Goal: Browse casually: Explore the website without a specific task or goal

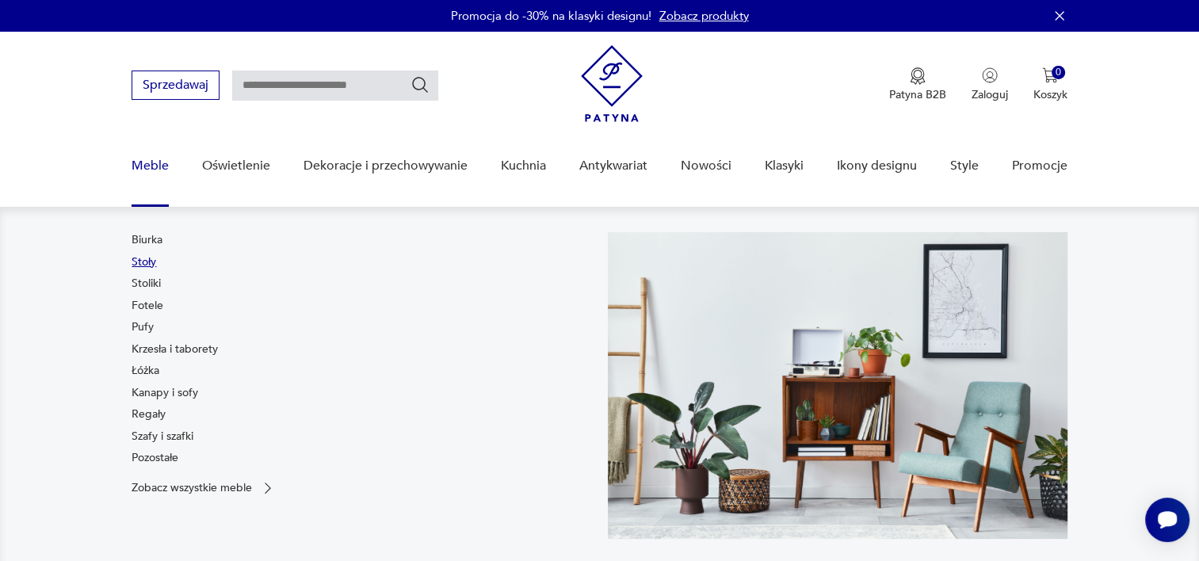
click at [145, 257] on link "Stoły" at bounding box center [144, 262] width 25 height 16
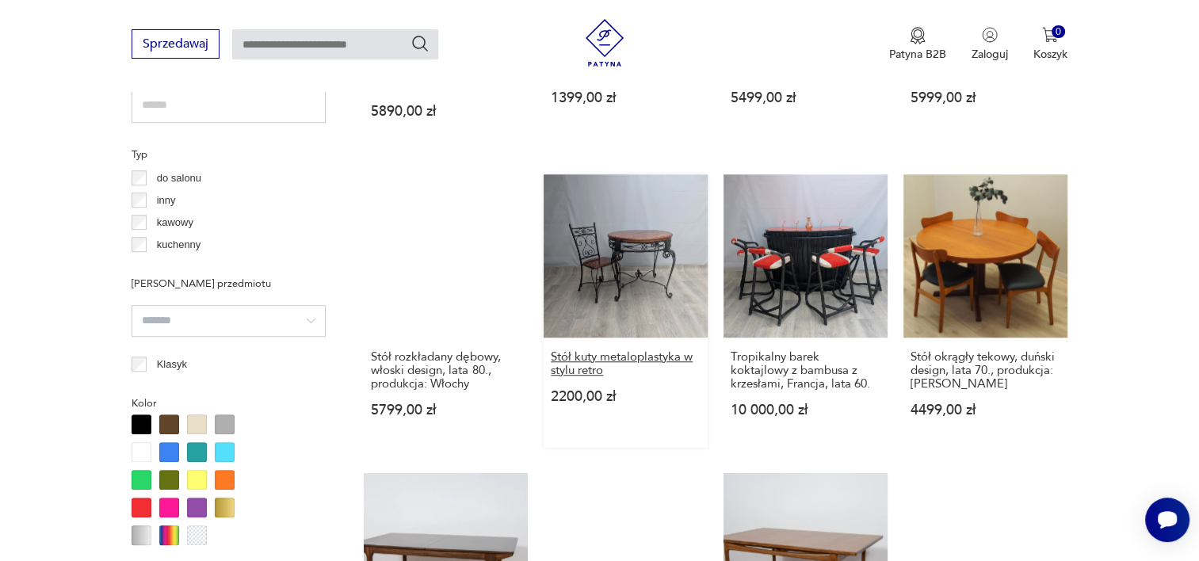
scroll to position [1549, 0]
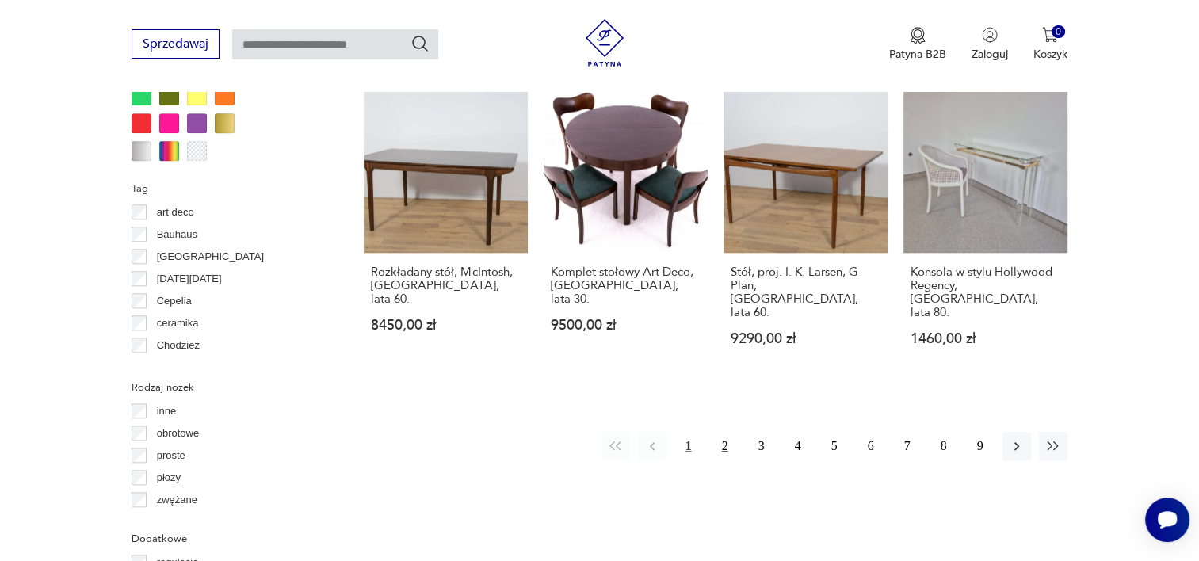
click at [723, 432] on button "2" at bounding box center [725, 446] width 29 height 29
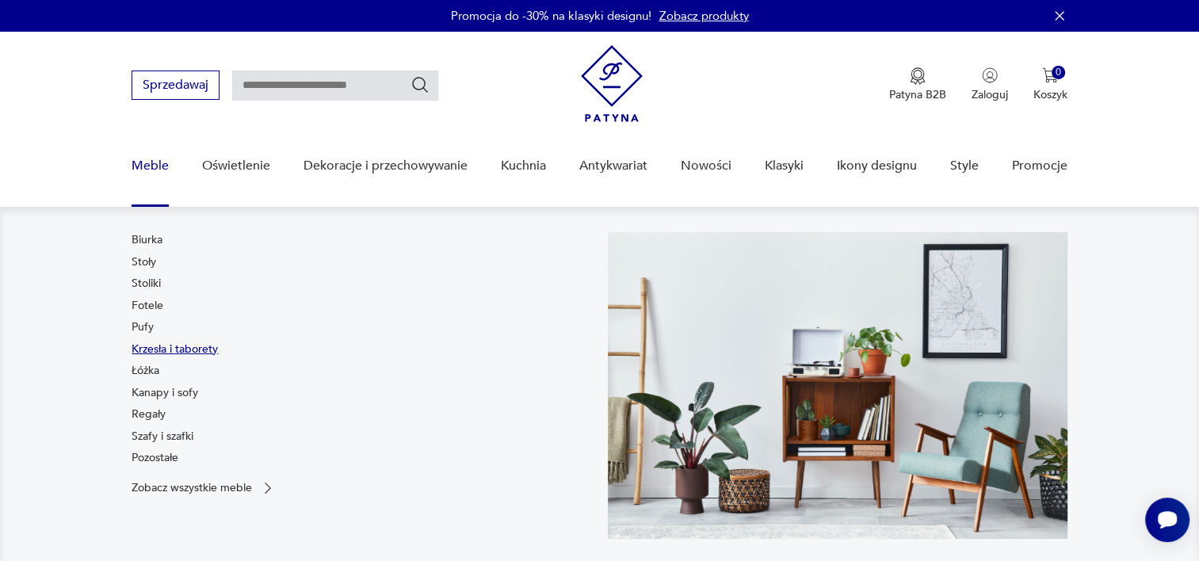
click at [192, 351] on link "Krzesła i taborety" at bounding box center [175, 349] width 86 height 16
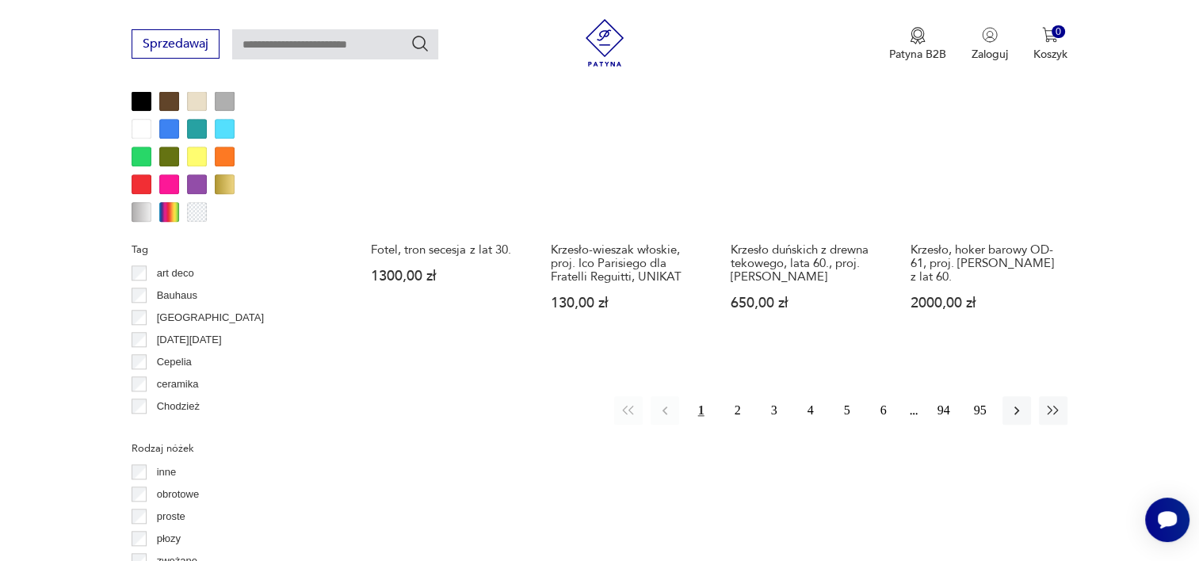
scroll to position [1563, 0]
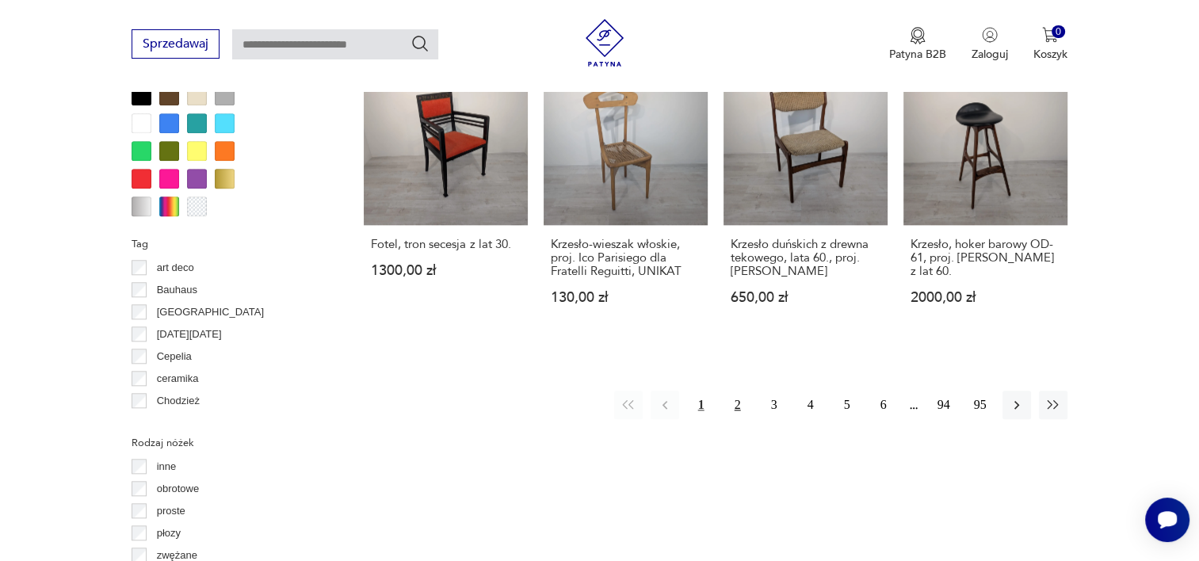
click at [738, 391] on button "2" at bounding box center [737, 405] width 29 height 29
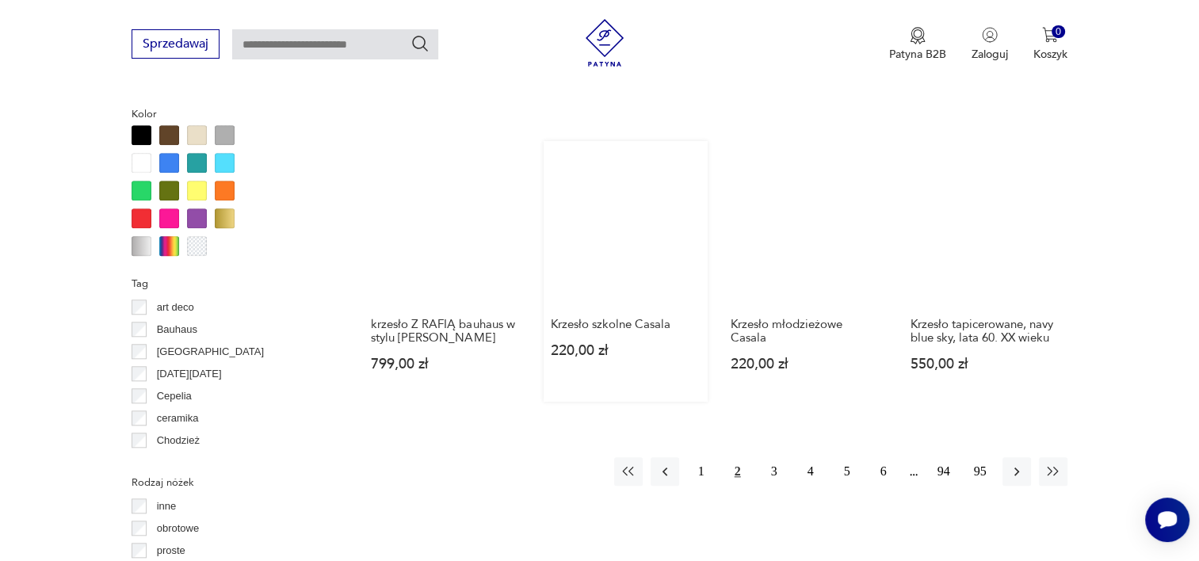
scroll to position [1524, 0]
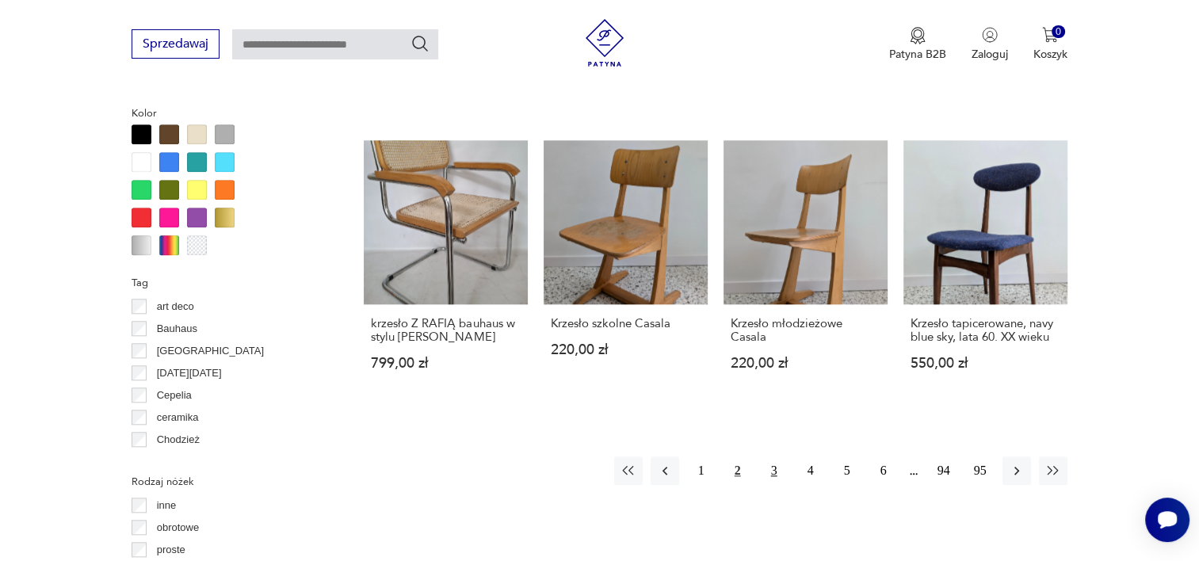
click at [784, 456] on button "3" at bounding box center [774, 470] width 29 height 29
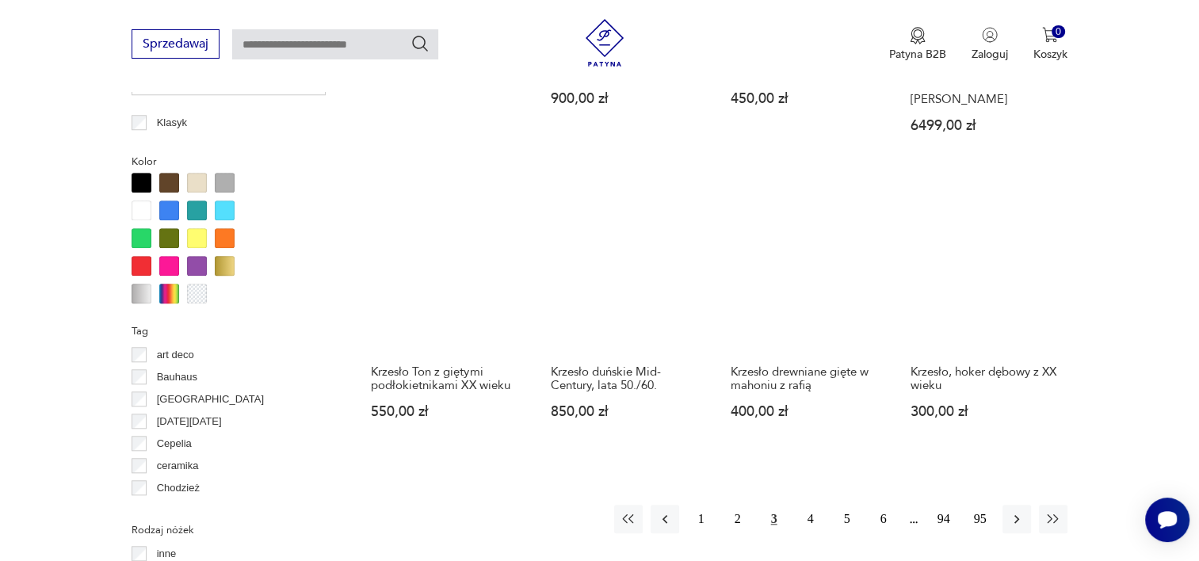
scroll to position [1450, 0]
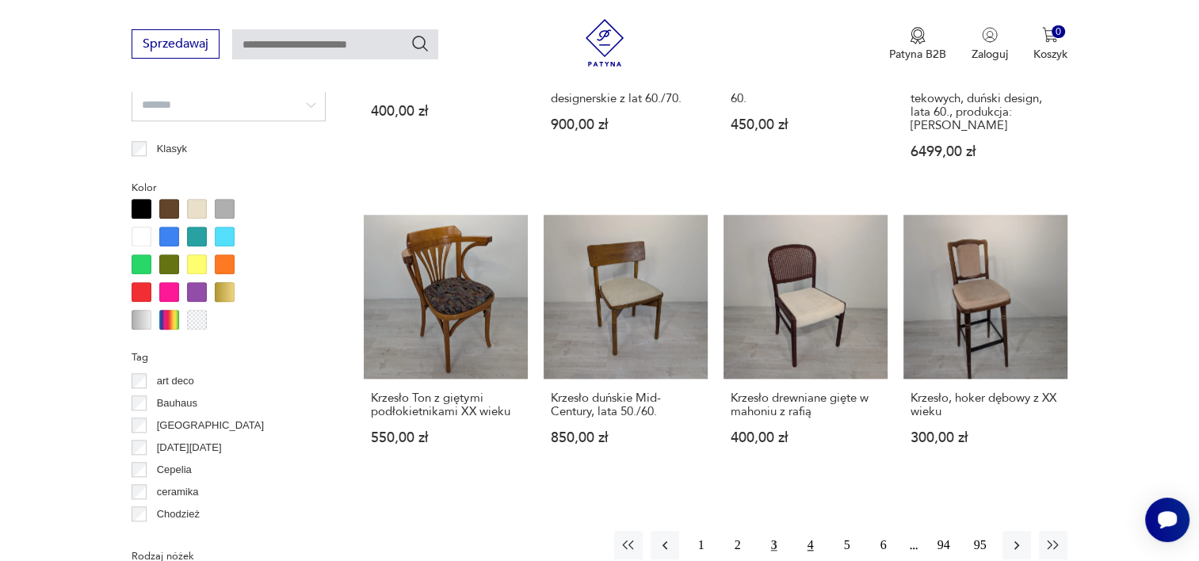
click at [811, 531] on button "4" at bounding box center [810, 545] width 29 height 29
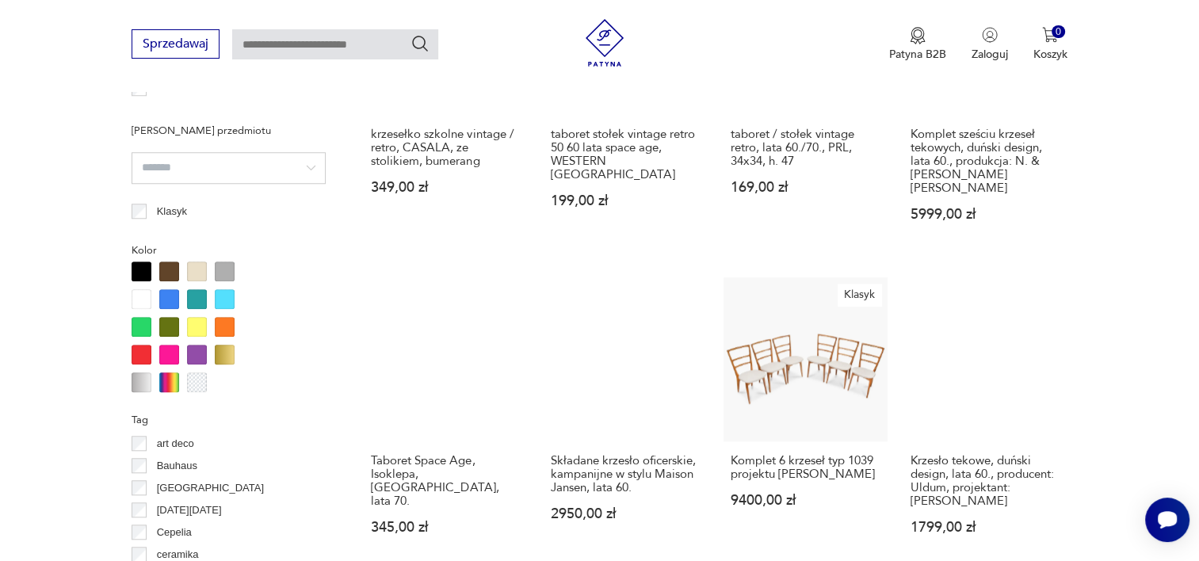
scroll to position [1518, 0]
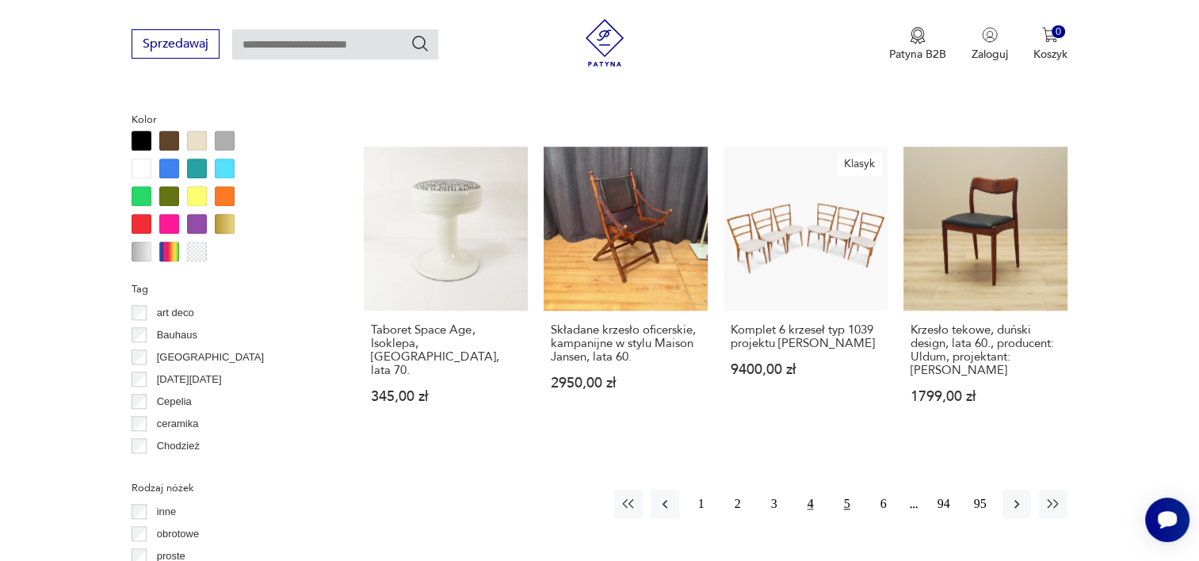
click at [838, 495] on button "5" at bounding box center [847, 504] width 29 height 29
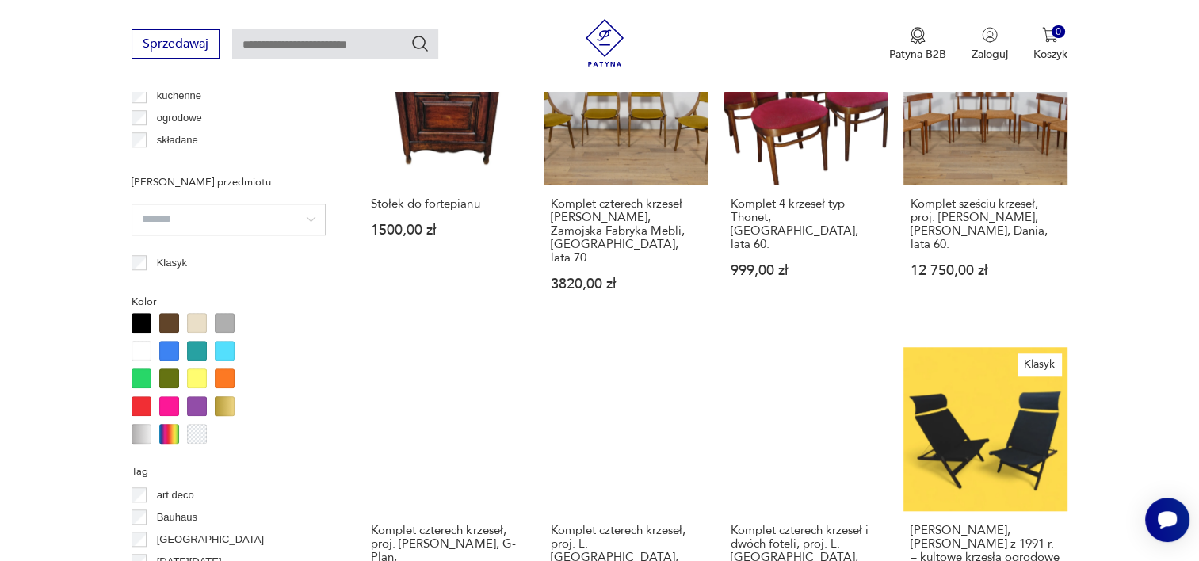
scroll to position [1462, 0]
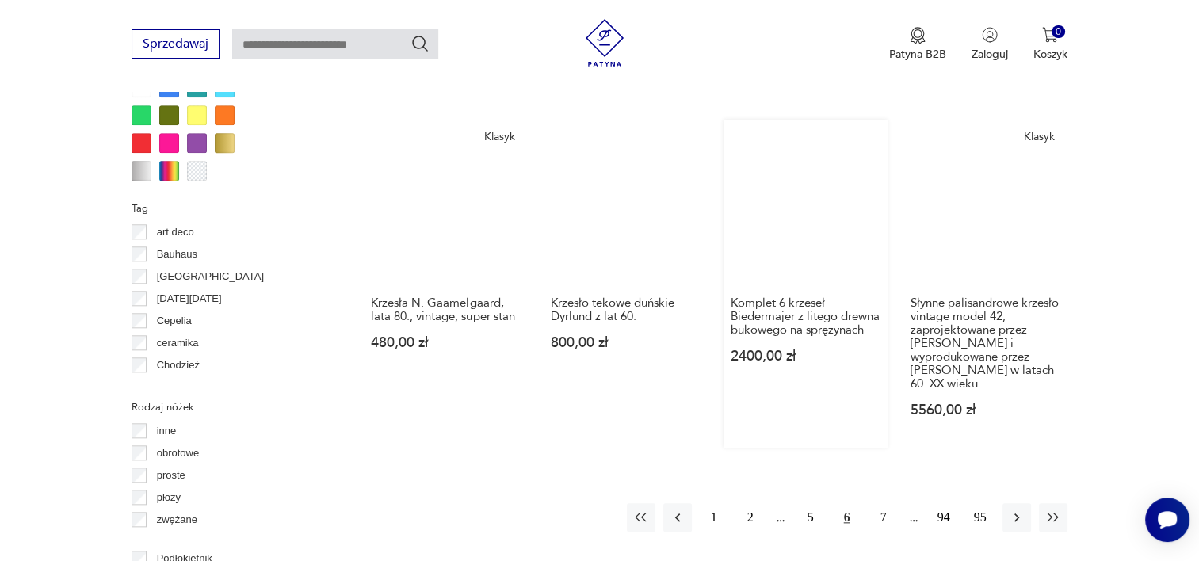
scroll to position [1836, 0]
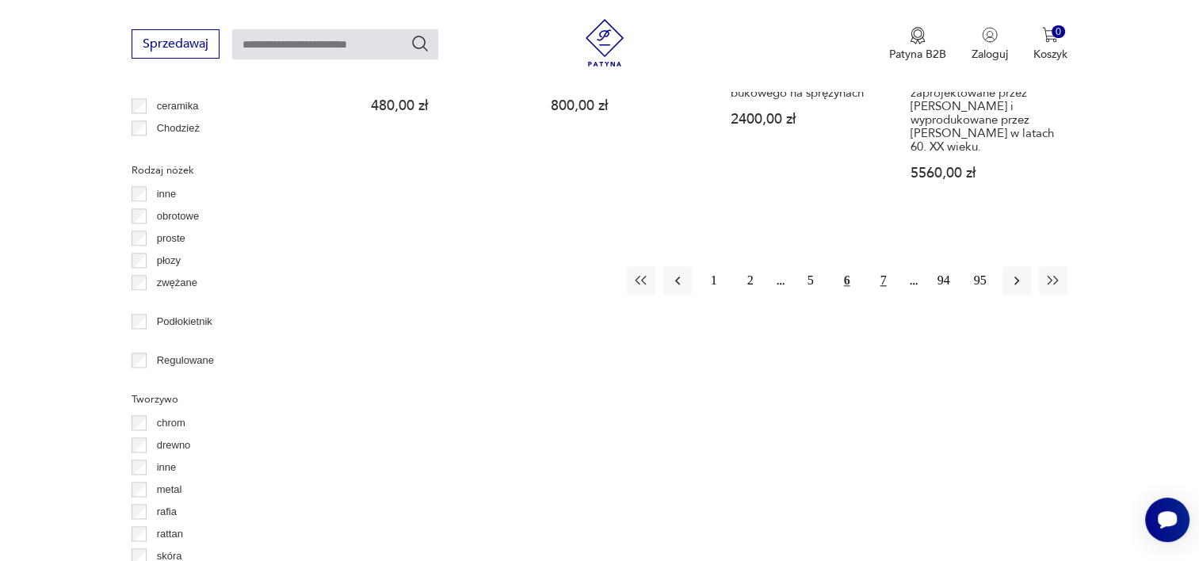
click at [889, 266] on button "7" at bounding box center [883, 280] width 29 height 29
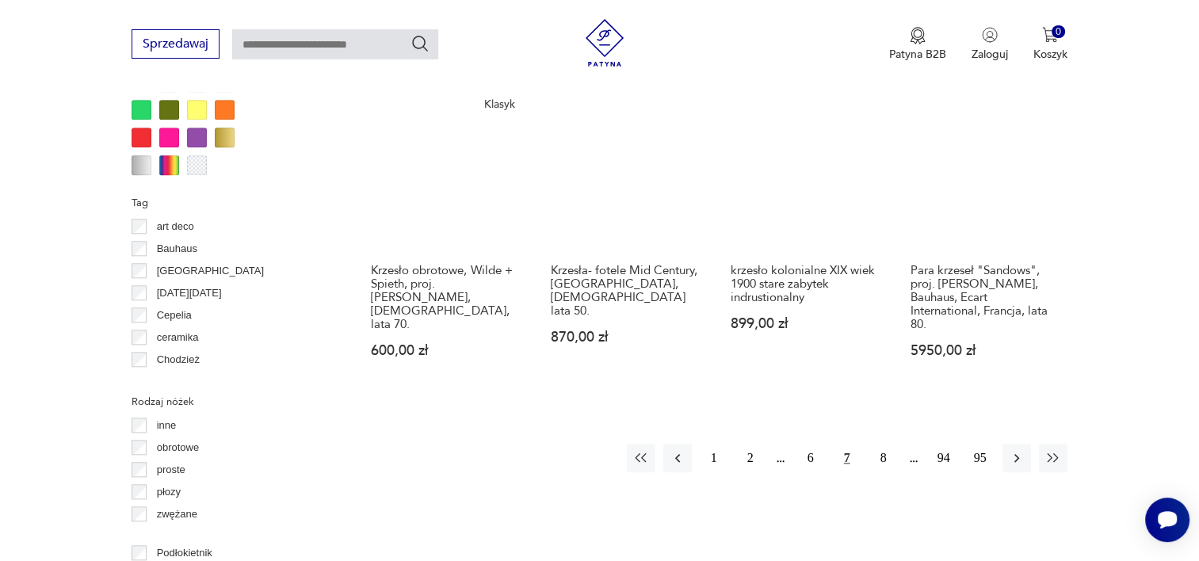
scroll to position [1603, 0]
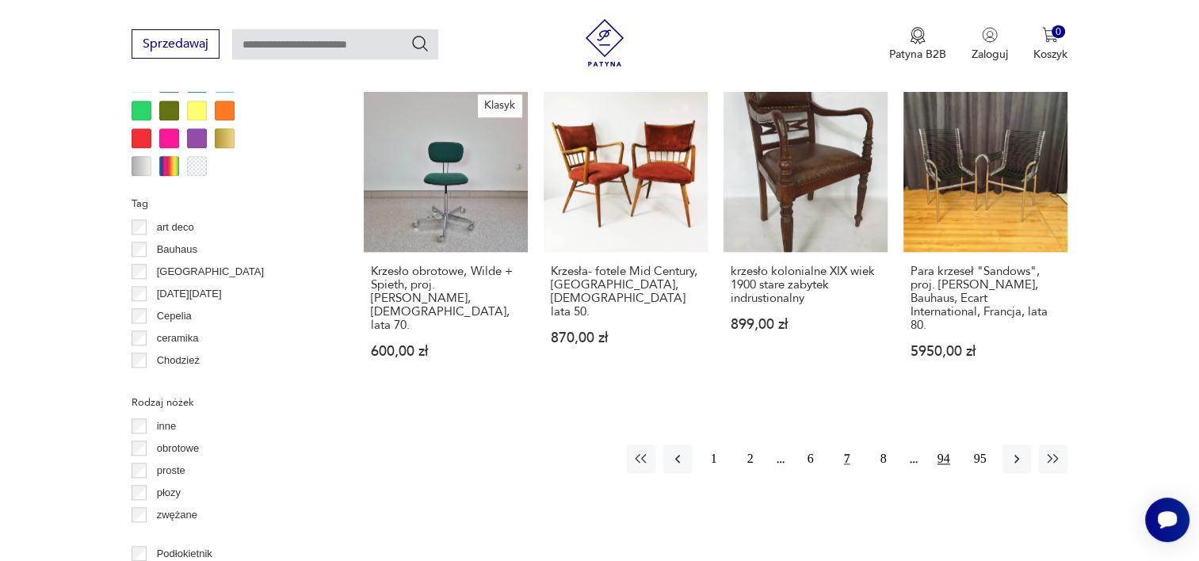
click at [934, 444] on button "94" at bounding box center [943, 458] width 29 height 29
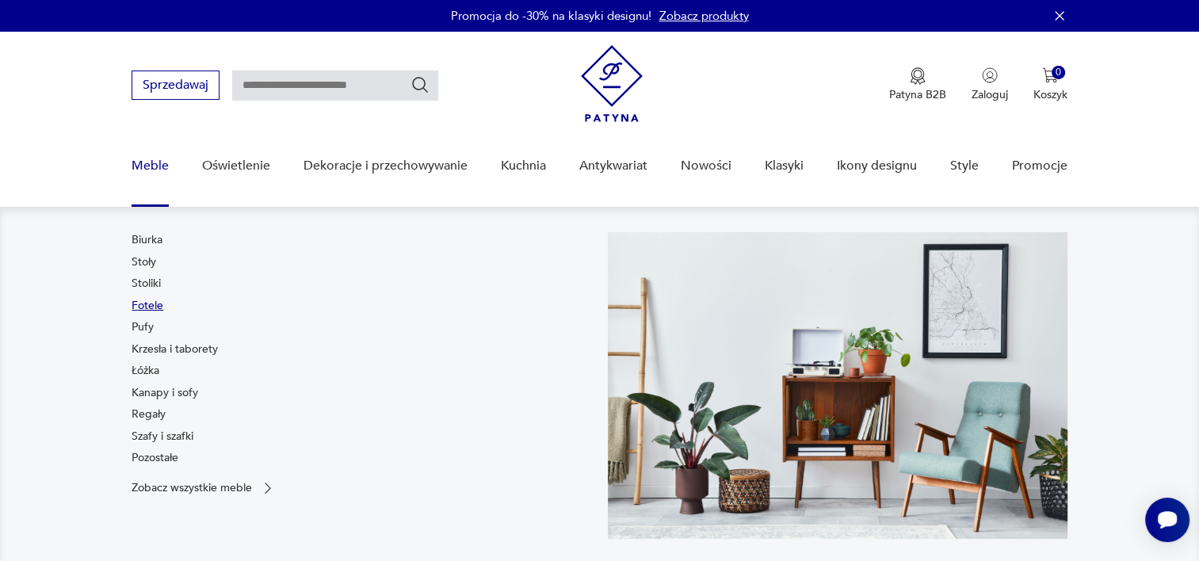
click at [146, 304] on link "Fotele" at bounding box center [148, 306] width 32 height 16
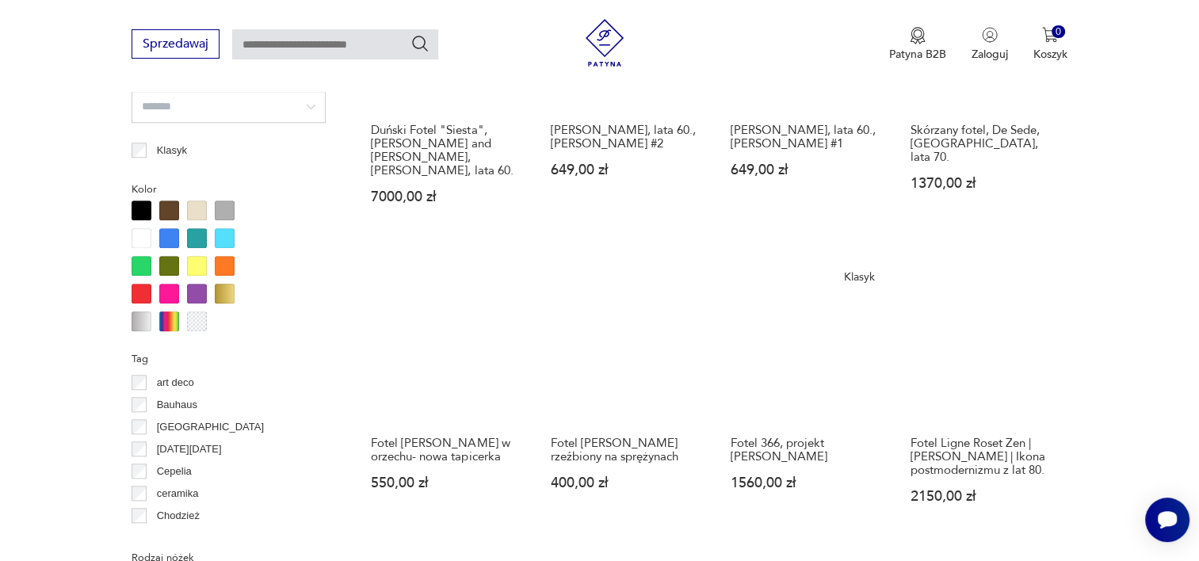
scroll to position [1558, 0]
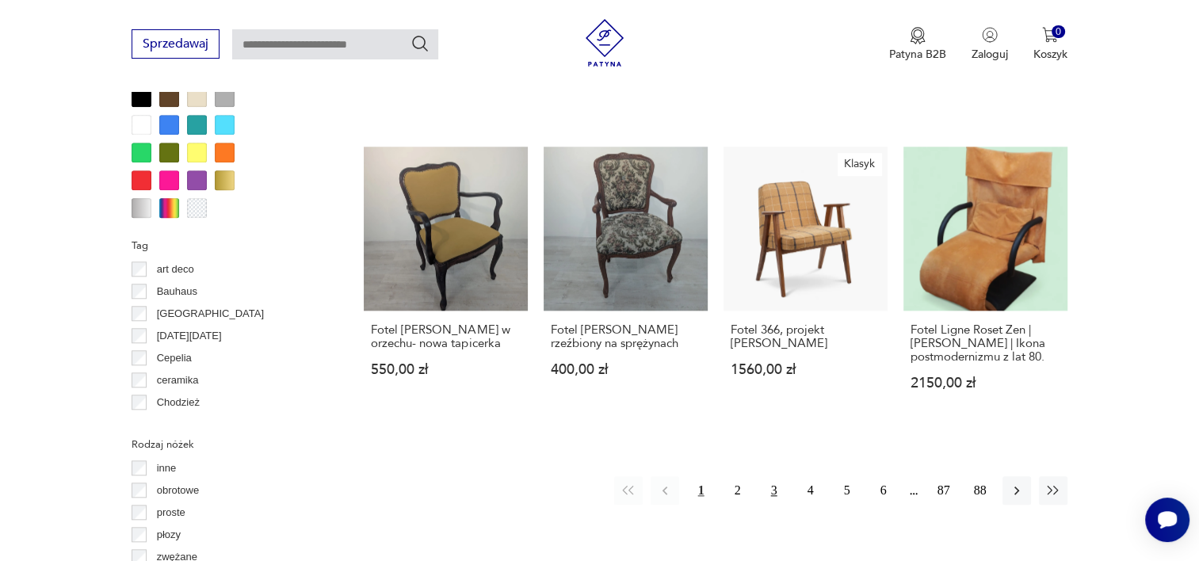
click at [776, 476] on button "3" at bounding box center [774, 490] width 29 height 29
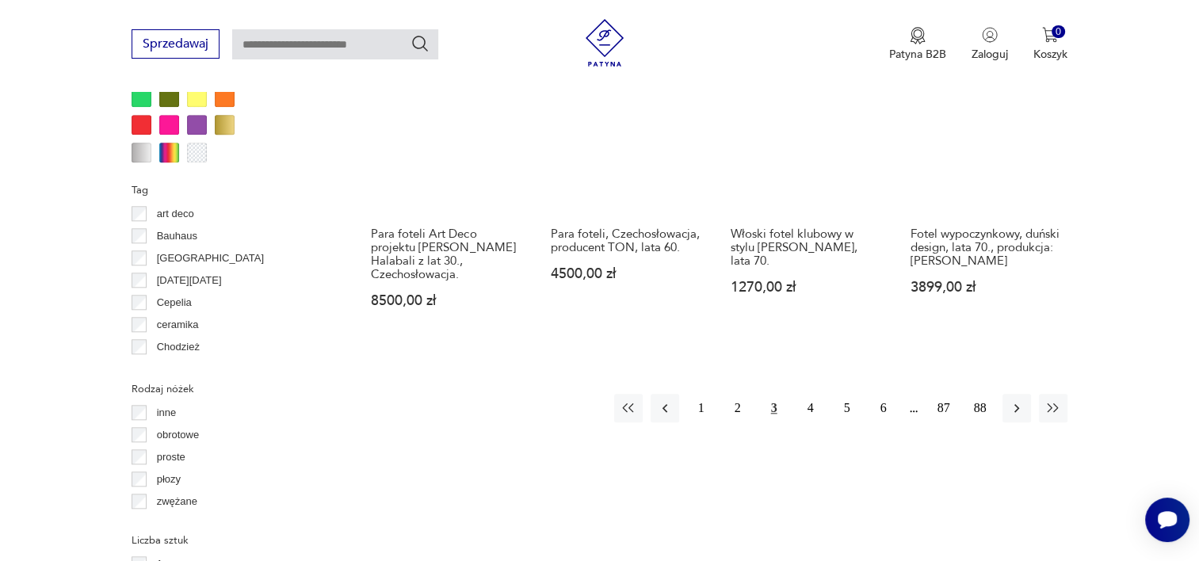
scroll to position [1615, 0]
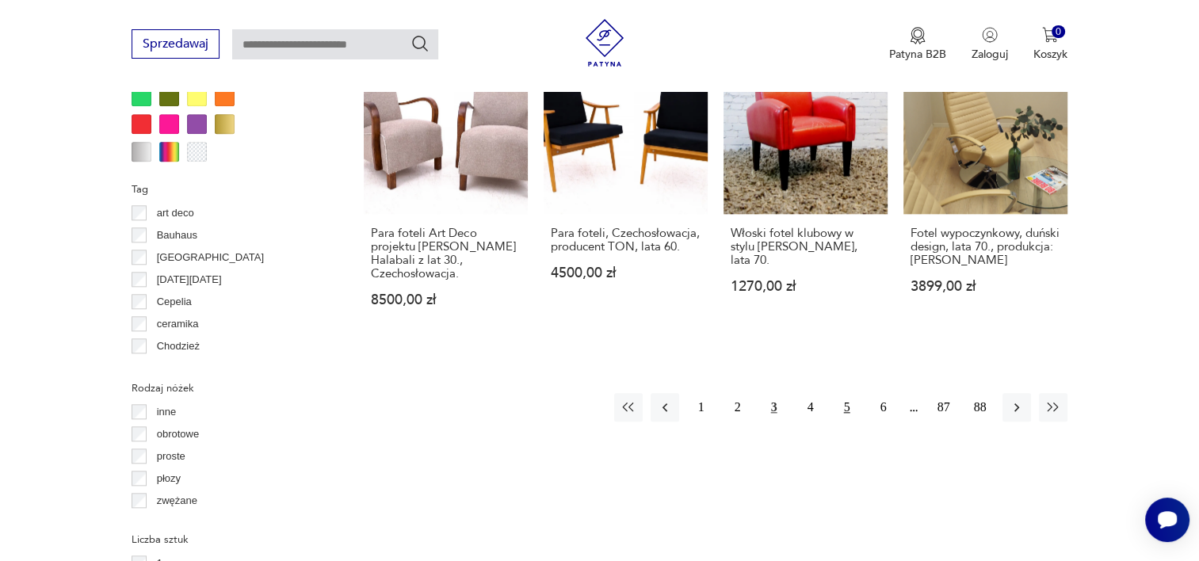
click at [841, 393] on button "5" at bounding box center [847, 407] width 29 height 29
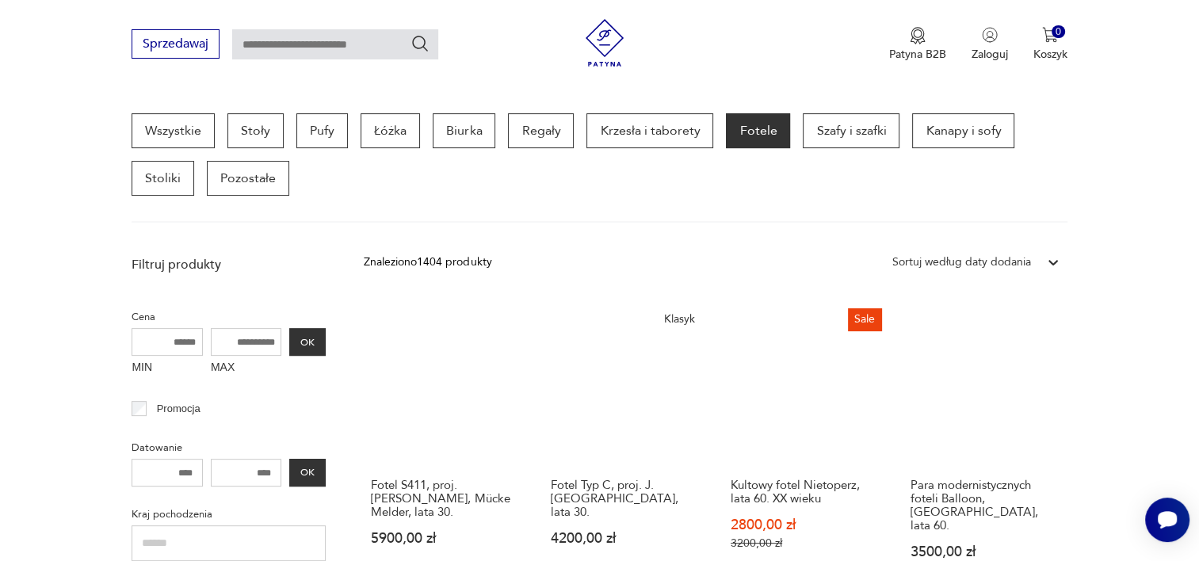
scroll to position [378, 0]
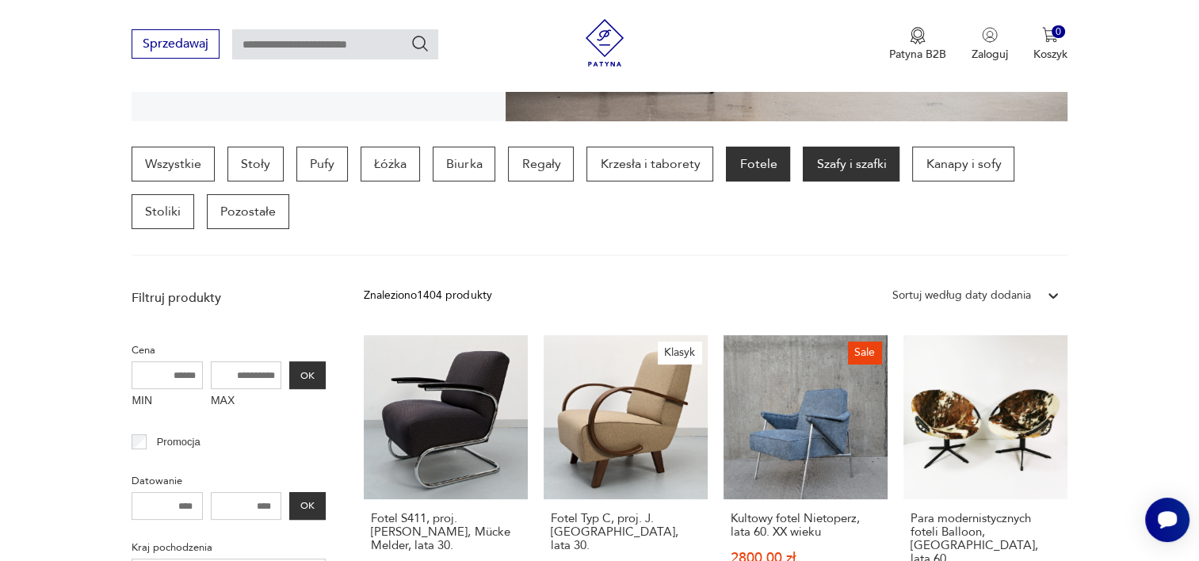
click at [835, 176] on p "Szafy i szafki" at bounding box center [851, 164] width 97 height 35
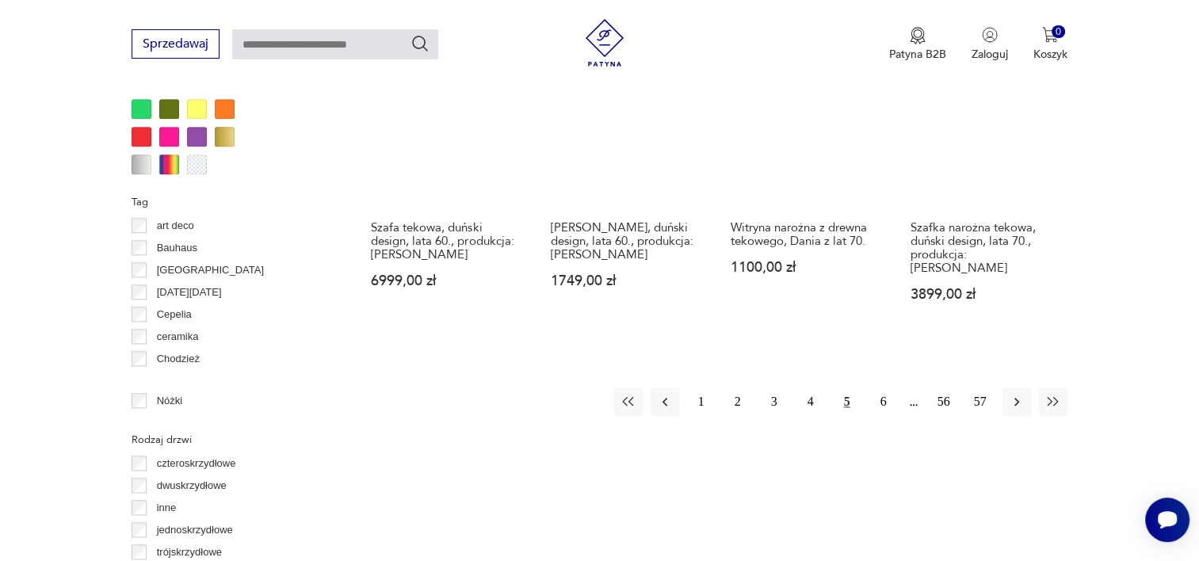
scroll to position [1517, 0]
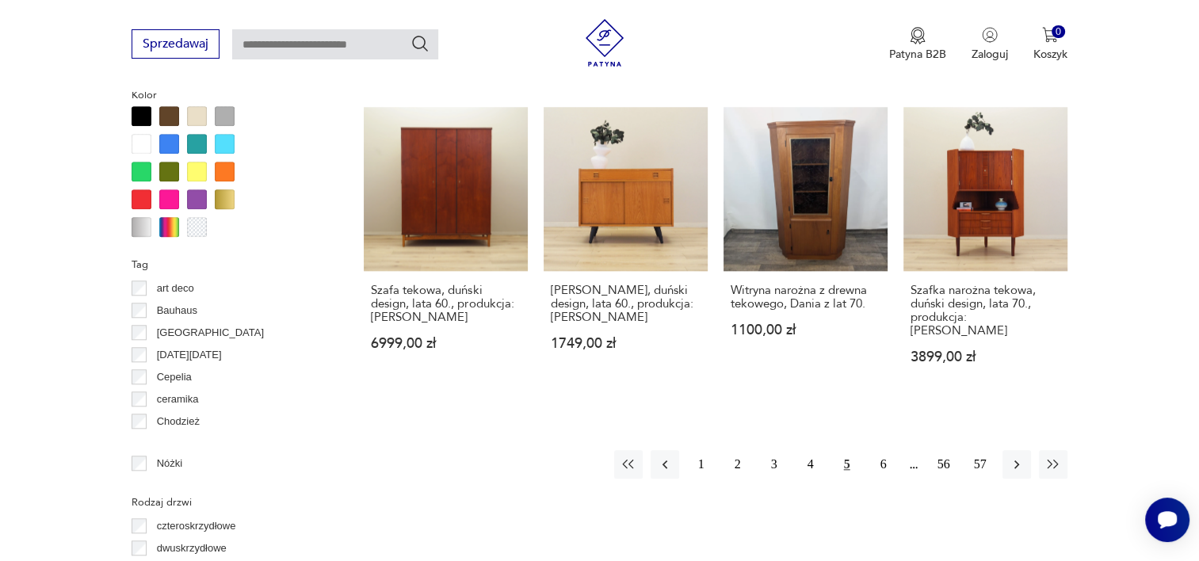
click at [854, 456] on button "5" at bounding box center [847, 464] width 29 height 29
click at [845, 450] on button "5" at bounding box center [847, 464] width 29 height 29
click at [811, 452] on button "4" at bounding box center [810, 464] width 29 height 29
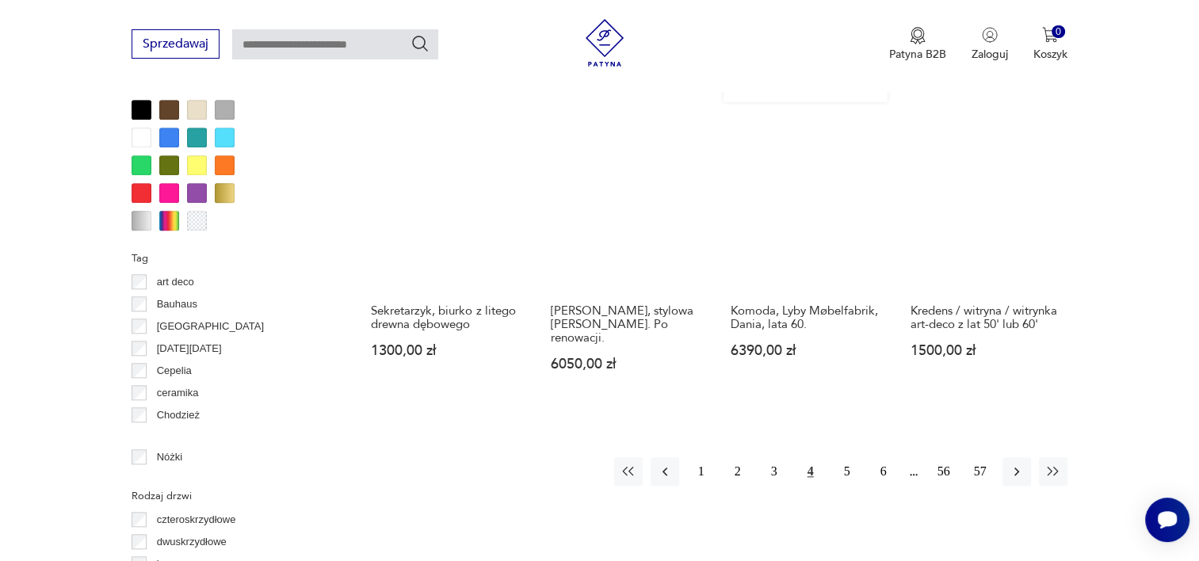
scroll to position [1522, 0]
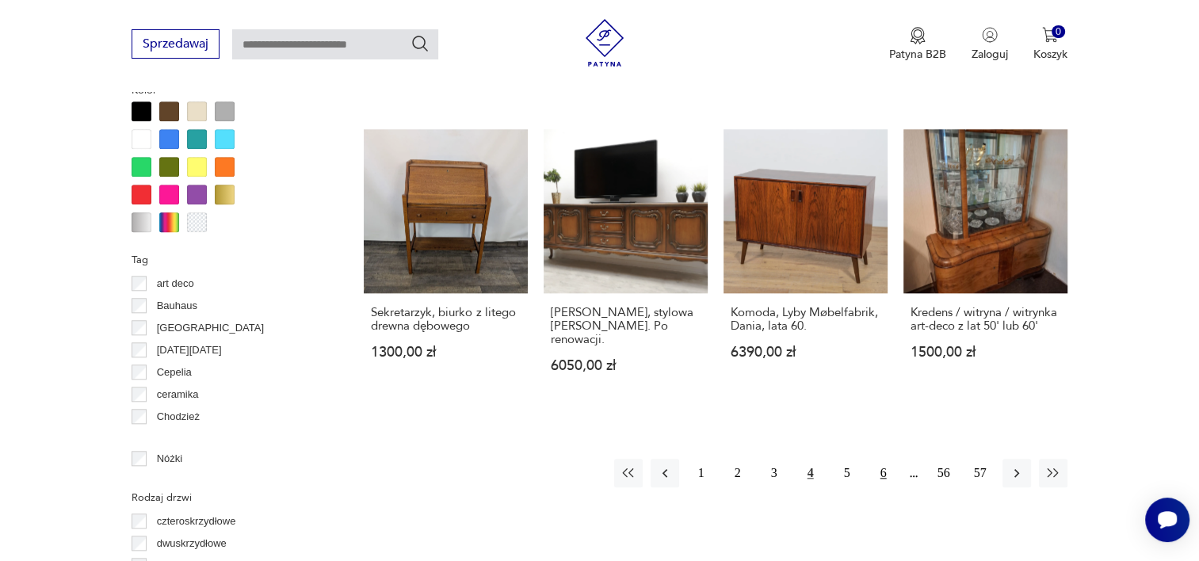
click at [885, 459] on button "6" at bounding box center [883, 473] width 29 height 29
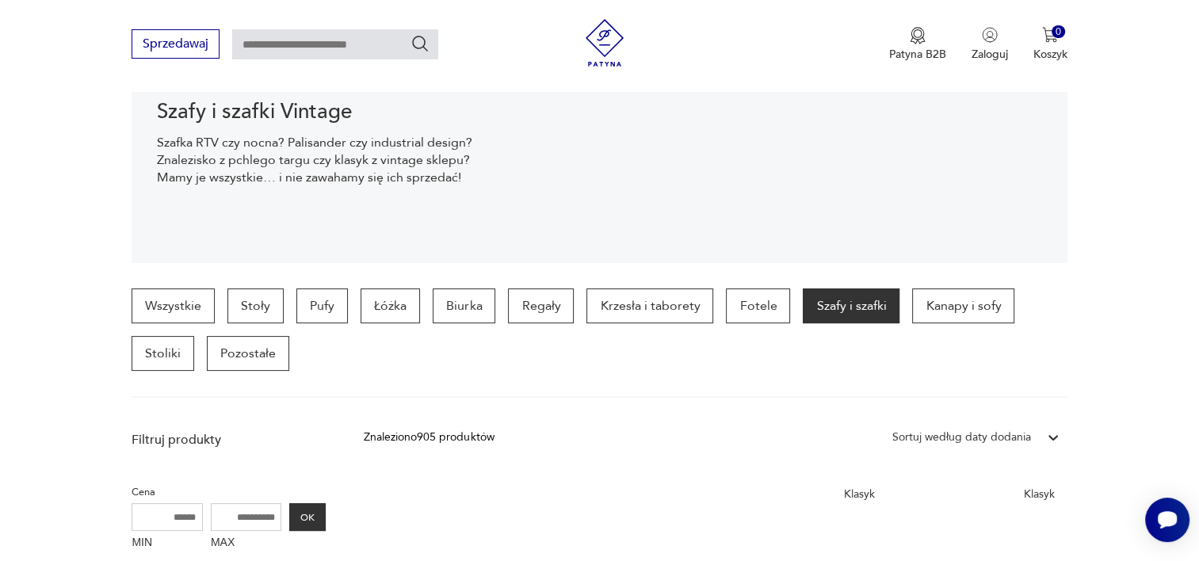
scroll to position [235, 0]
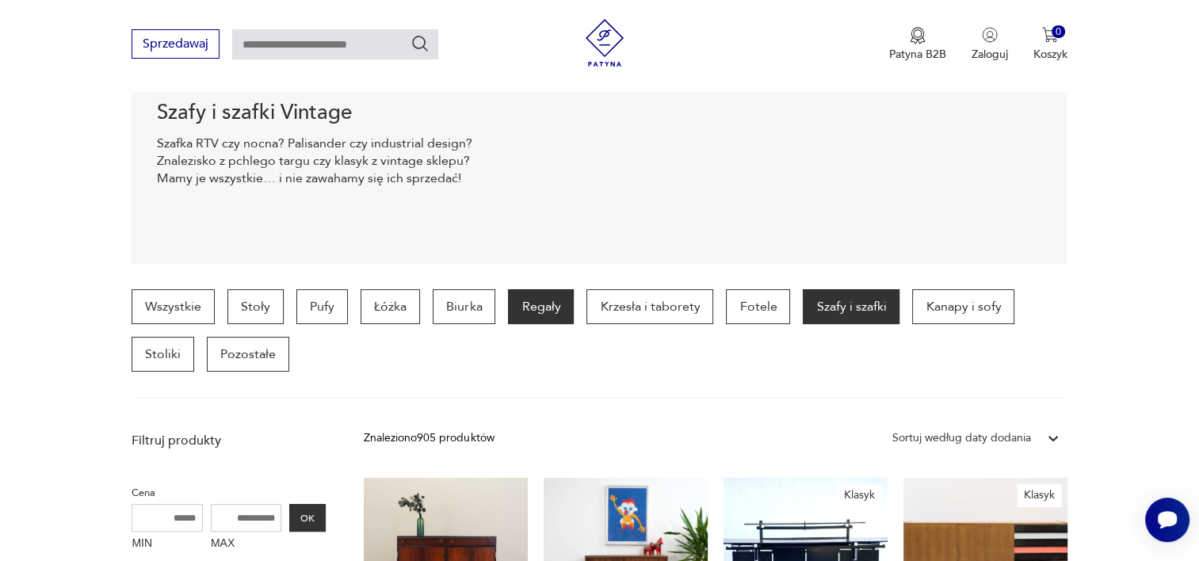
click at [533, 307] on p "Regały" at bounding box center [541, 306] width 66 height 35
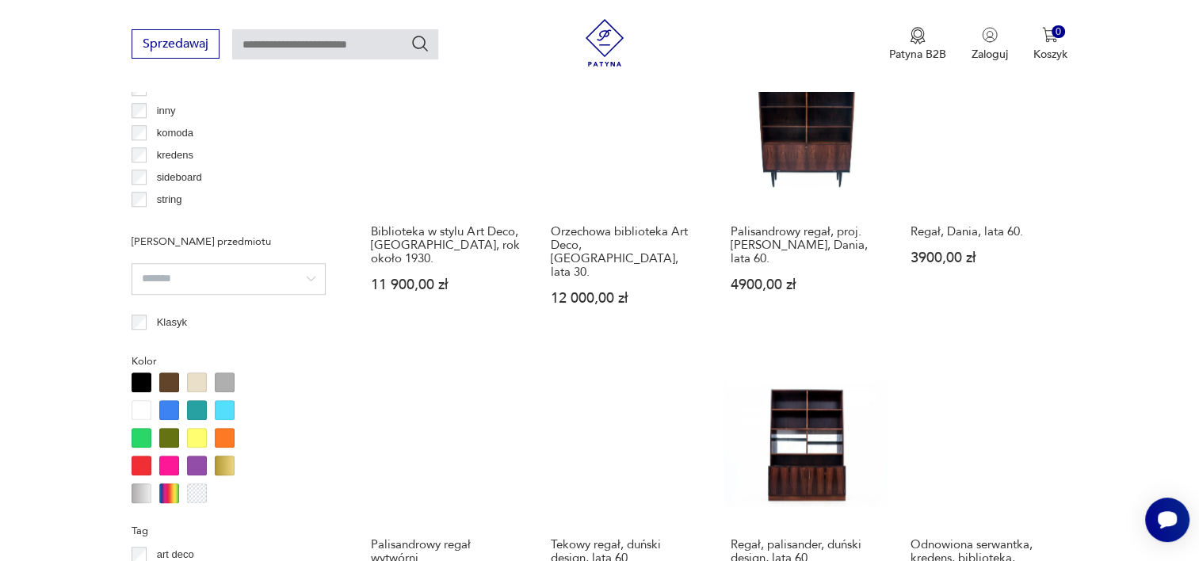
scroll to position [1568, 0]
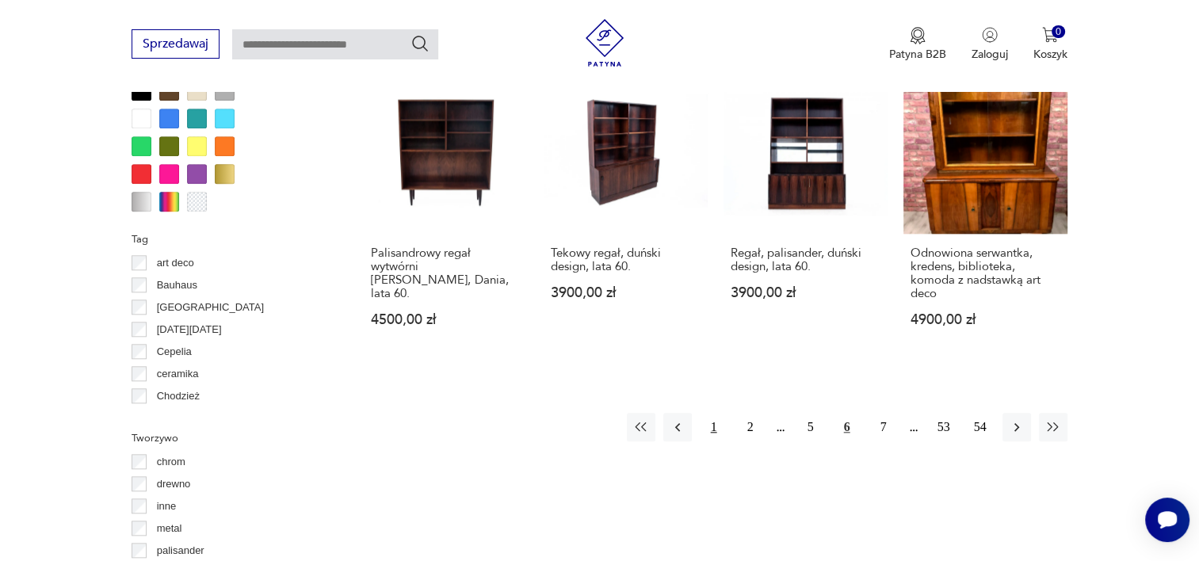
click at [711, 413] on button "1" at bounding box center [714, 427] width 29 height 29
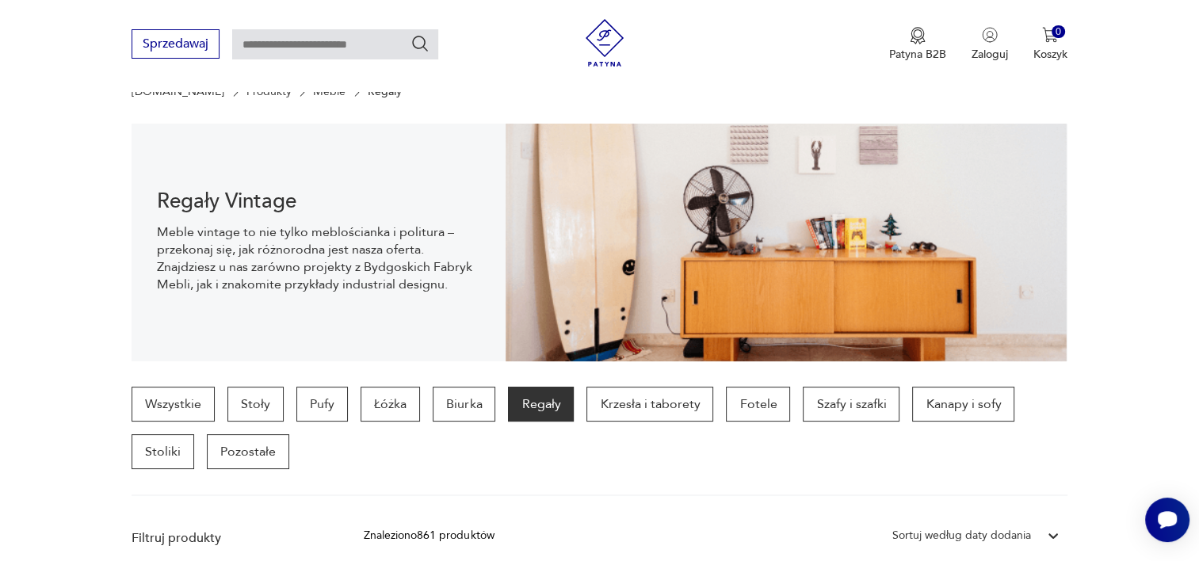
scroll to position [139, 0]
click at [272, 461] on p "Pozostałe" at bounding box center [248, 450] width 82 height 35
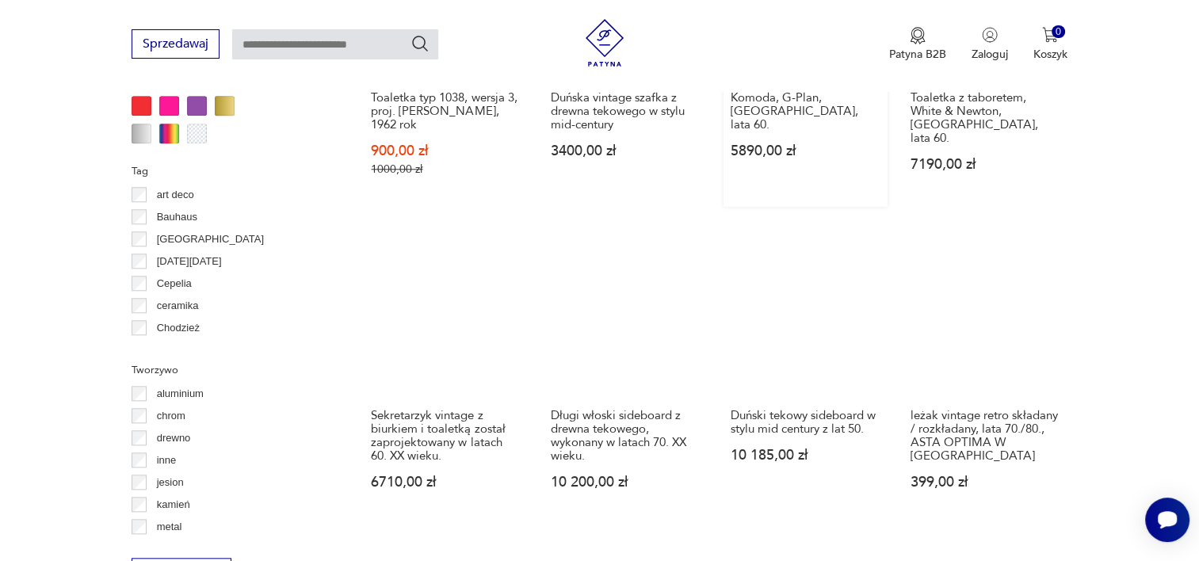
scroll to position [1487, 0]
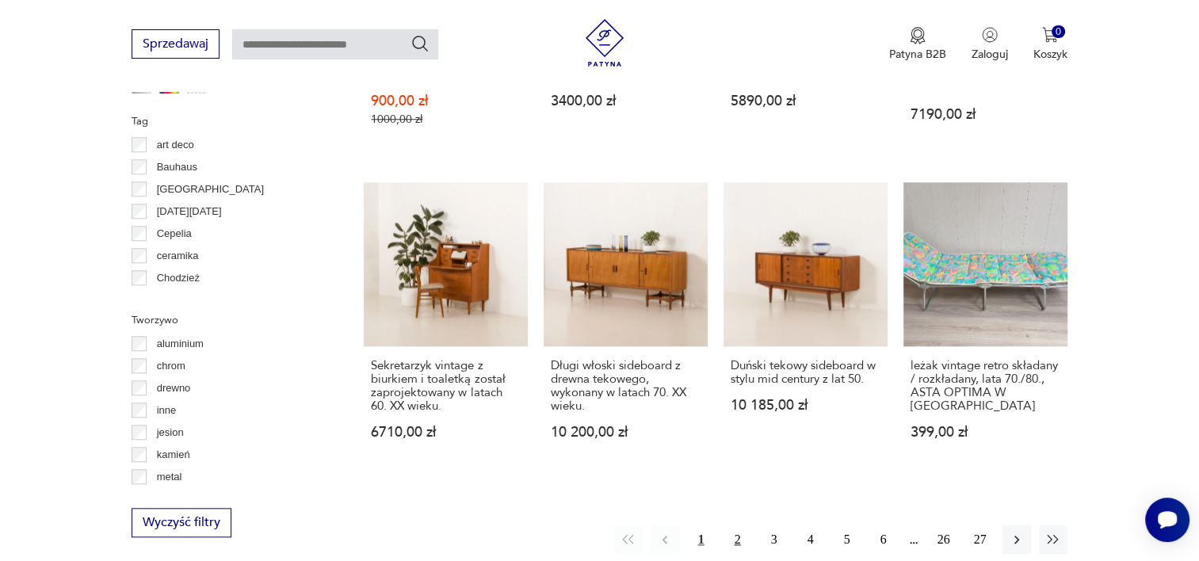
click at [730, 525] on button "2" at bounding box center [737, 539] width 29 height 29
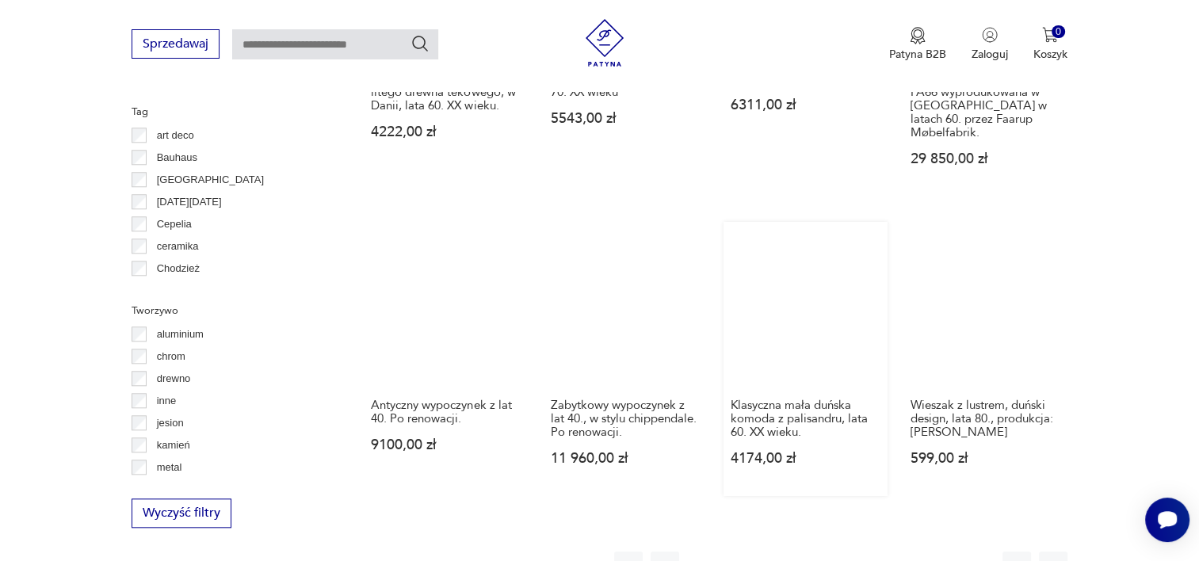
scroll to position [1554, 0]
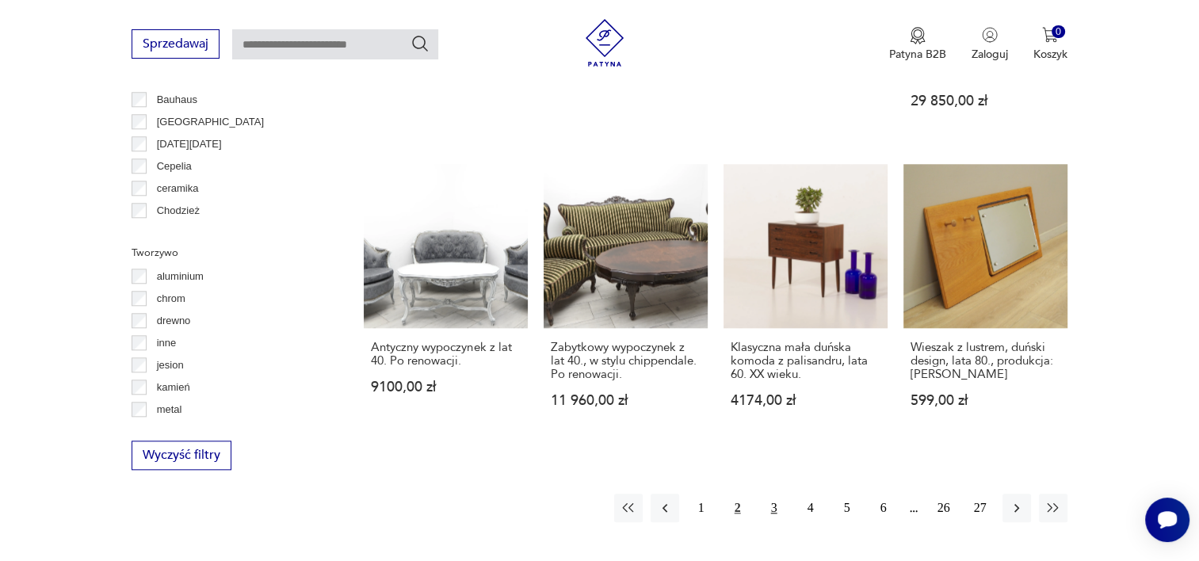
click at [771, 494] on button "3" at bounding box center [774, 508] width 29 height 29
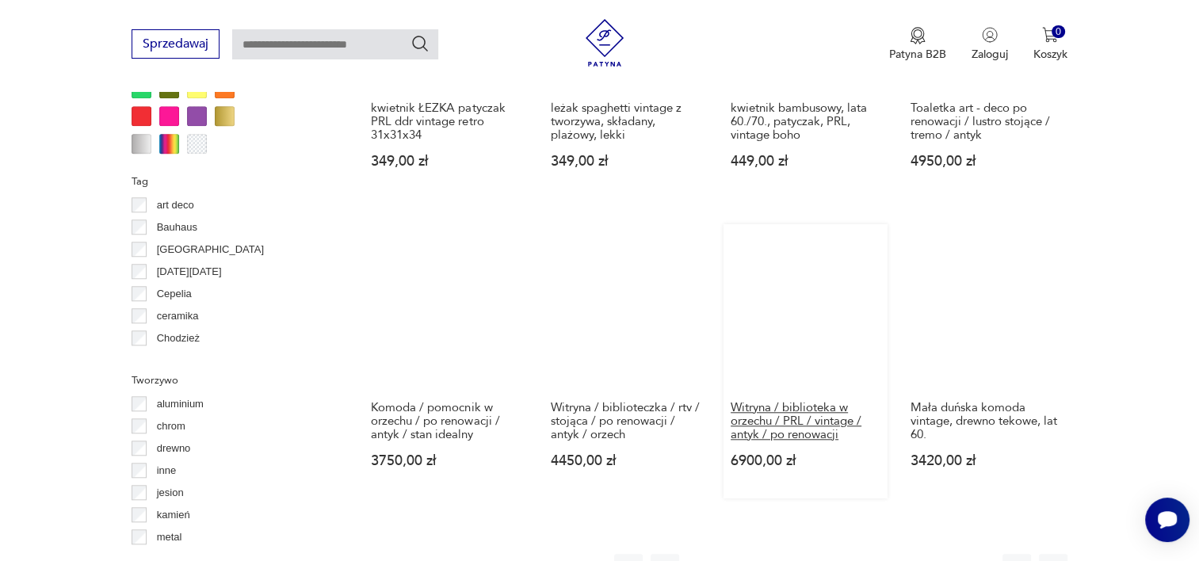
scroll to position [1501, 0]
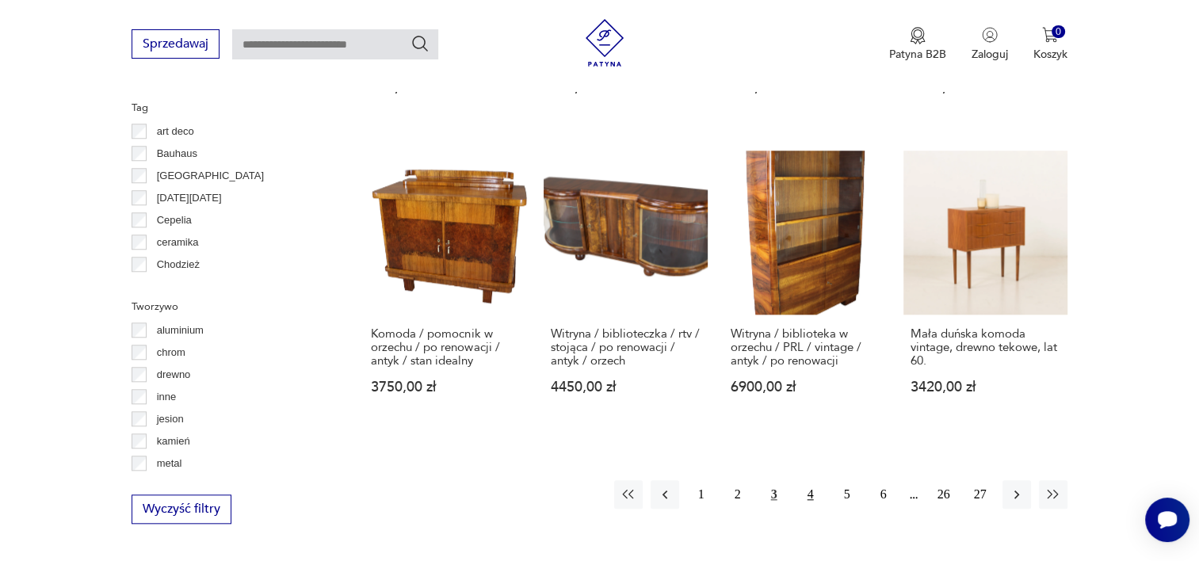
click at [810, 480] on button "4" at bounding box center [810, 494] width 29 height 29
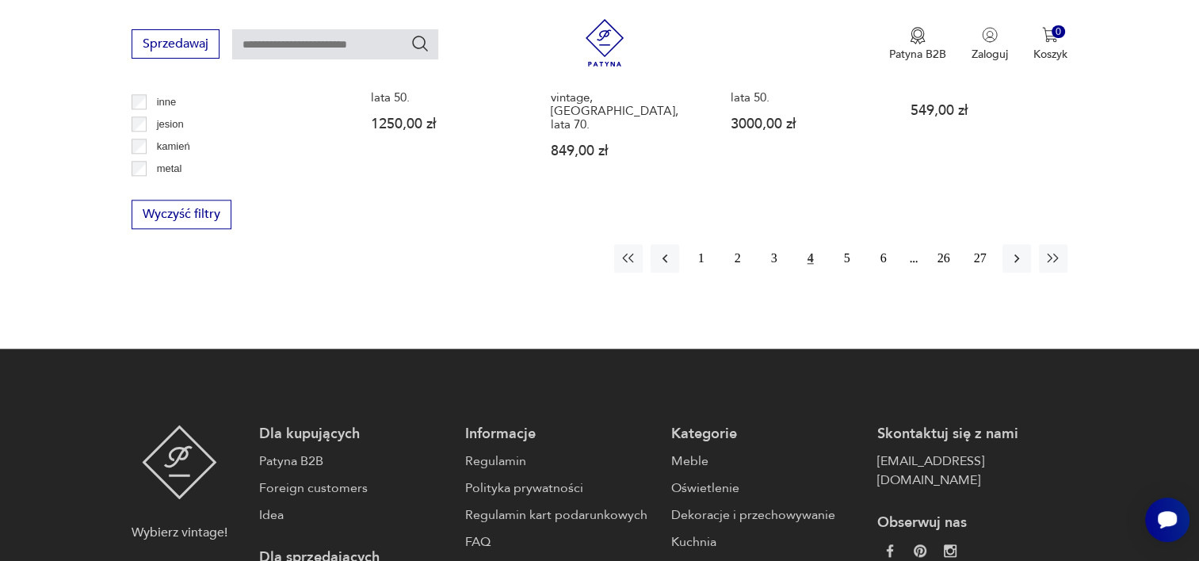
scroll to position [1809, 0]
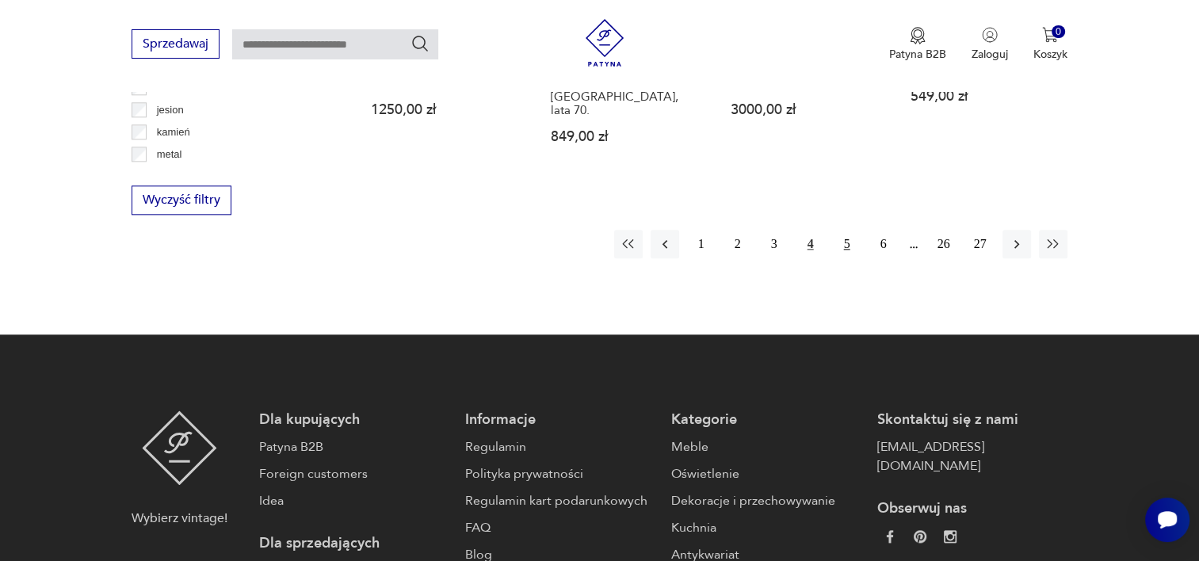
click at [840, 230] on button "5" at bounding box center [847, 244] width 29 height 29
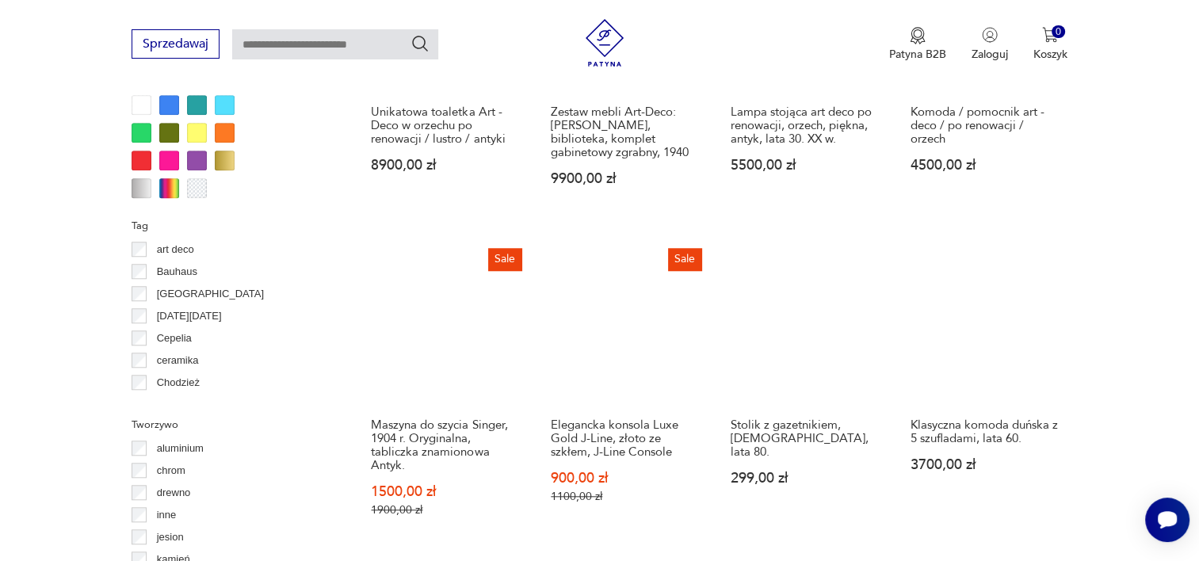
scroll to position [1468, 0]
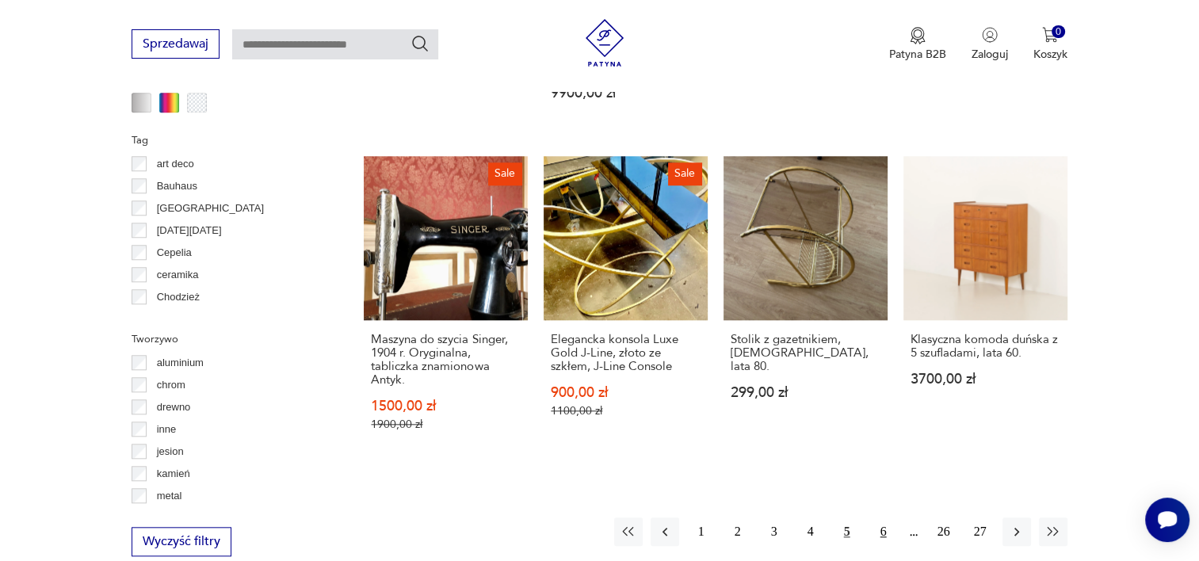
click at [885, 518] on button "6" at bounding box center [883, 531] width 29 height 29
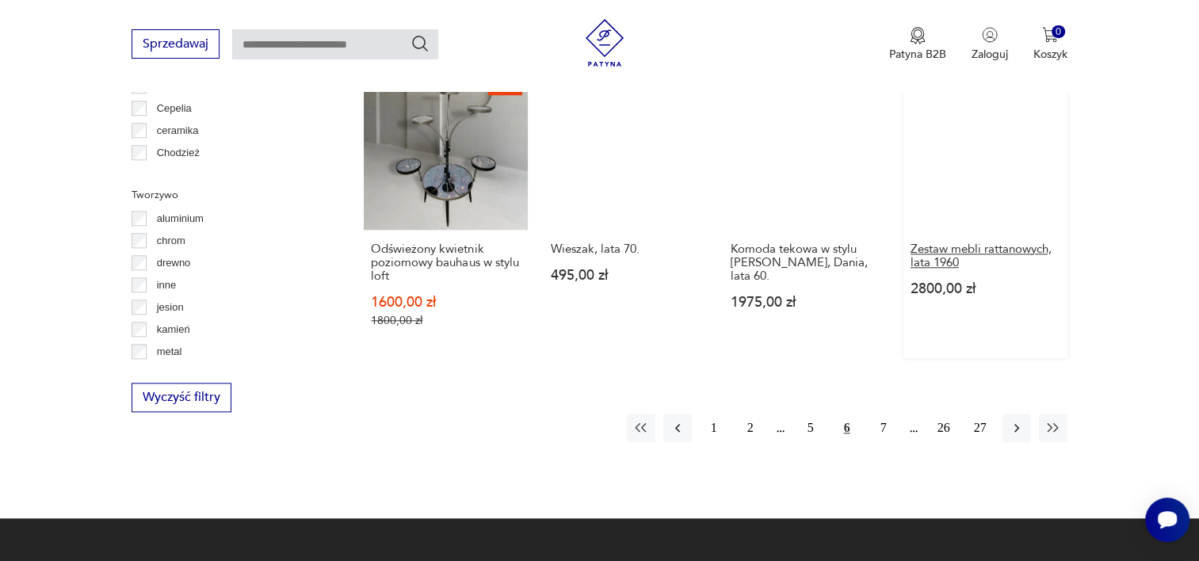
scroll to position [1611, 0]
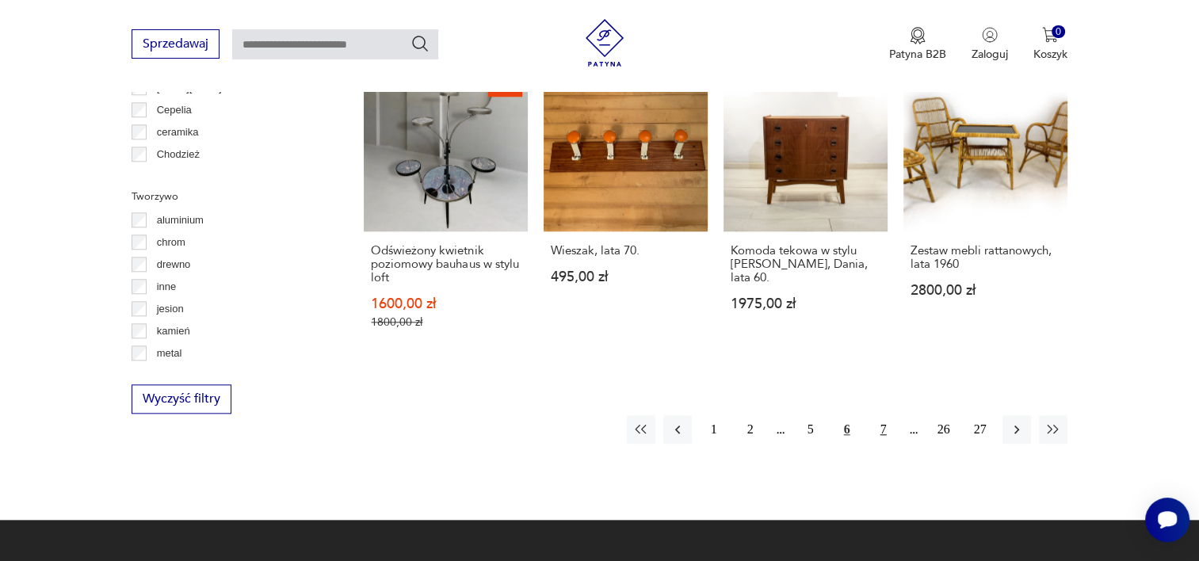
click at [878, 415] on button "7" at bounding box center [883, 429] width 29 height 29
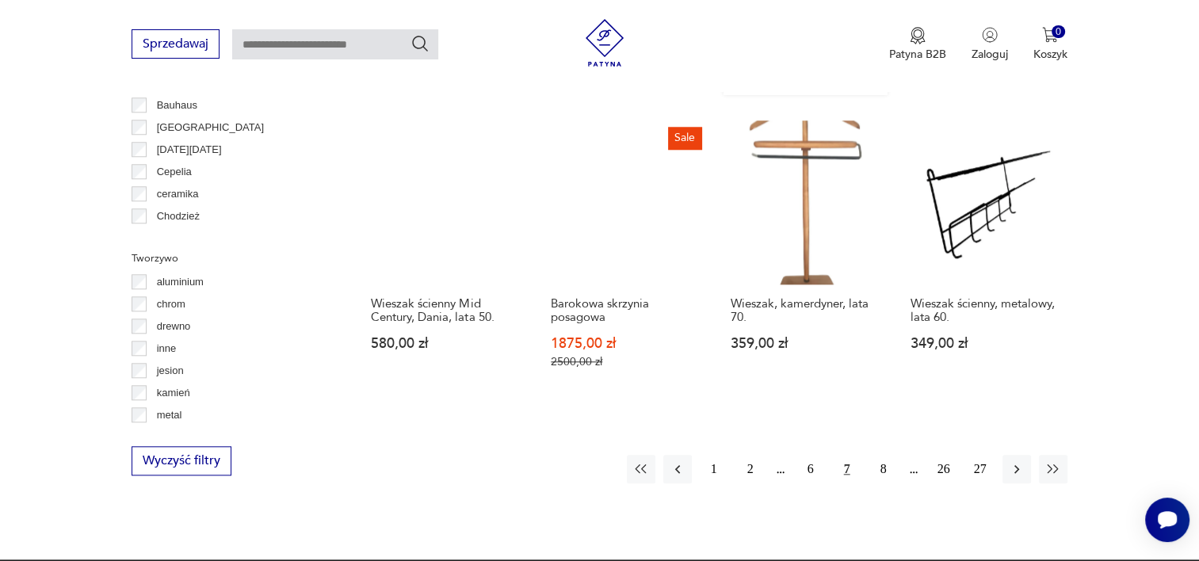
scroll to position [1550, 0]
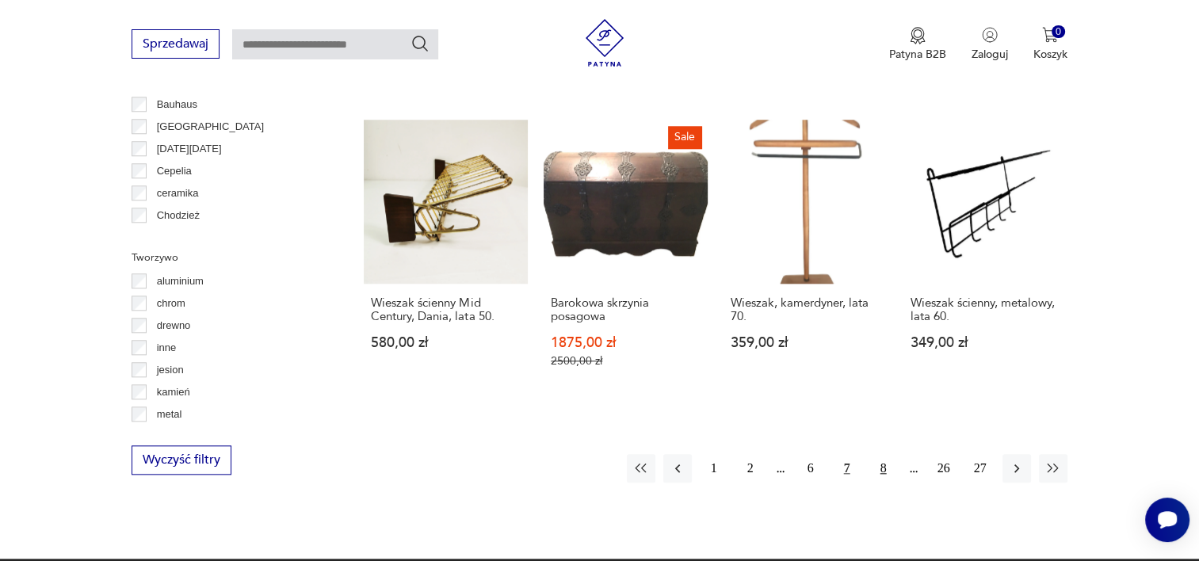
click at [883, 454] on button "8" at bounding box center [883, 468] width 29 height 29
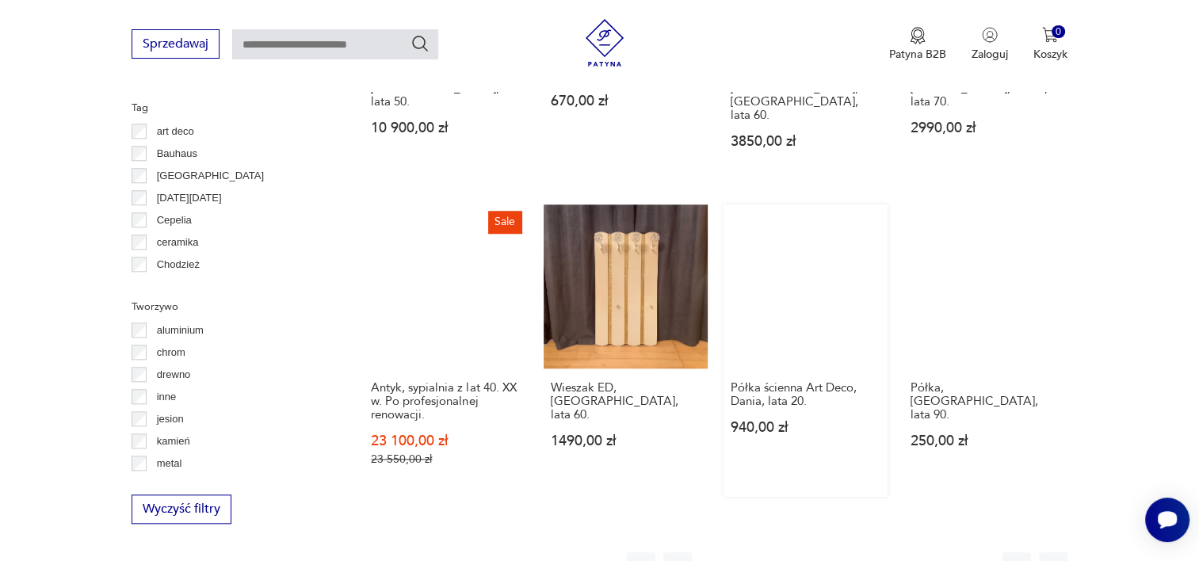
scroll to position [1626, 0]
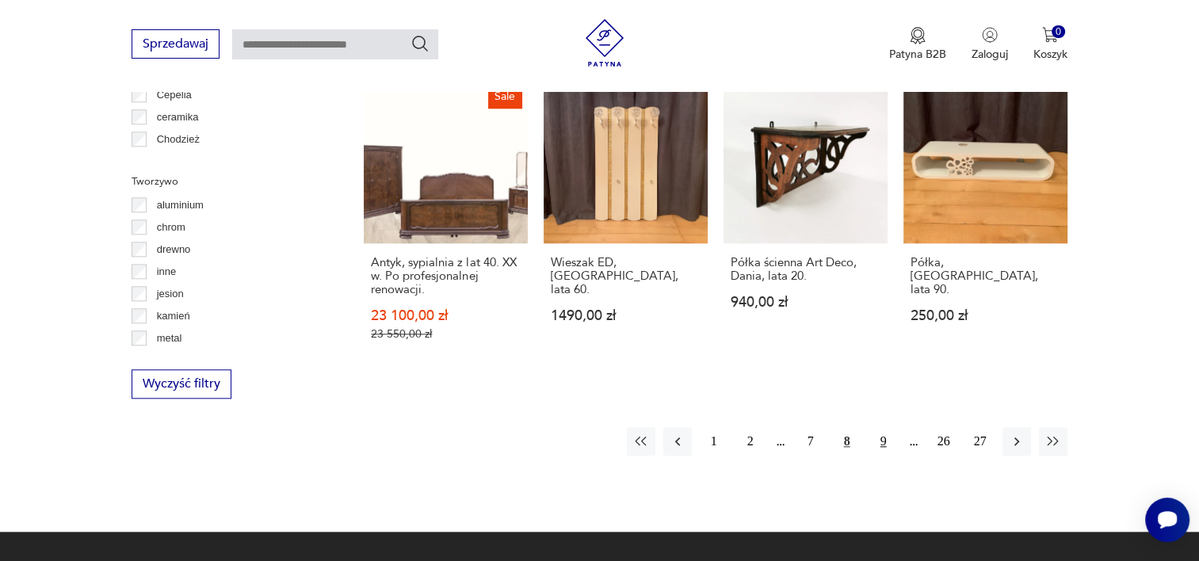
click at [879, 427] on button "9" at bounding box center [883, 441] width 29 height 29
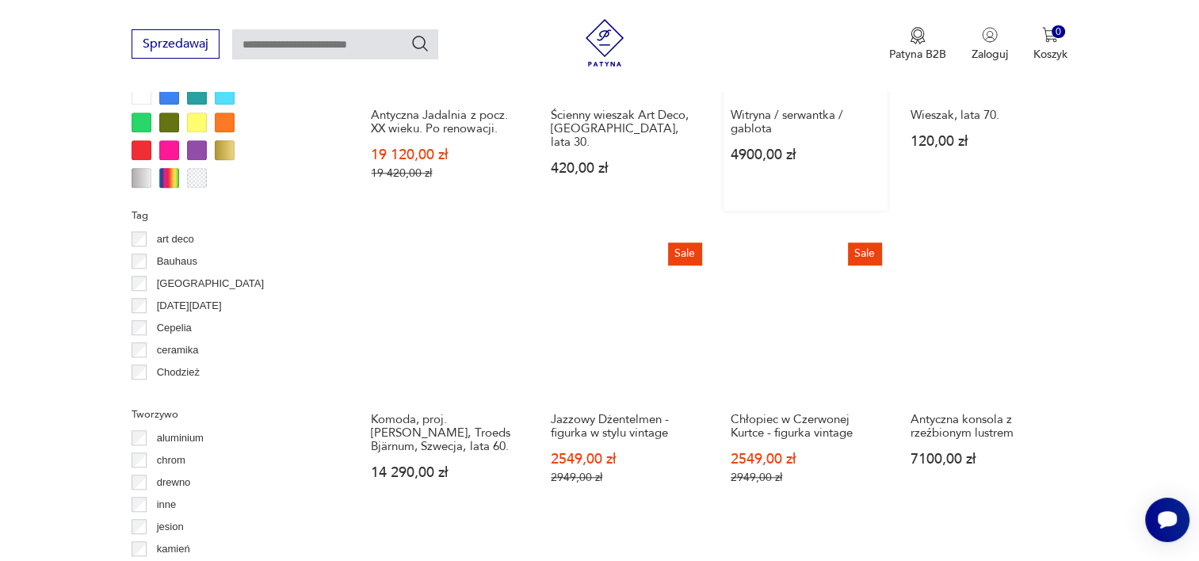
scroll to position [1459, 0]
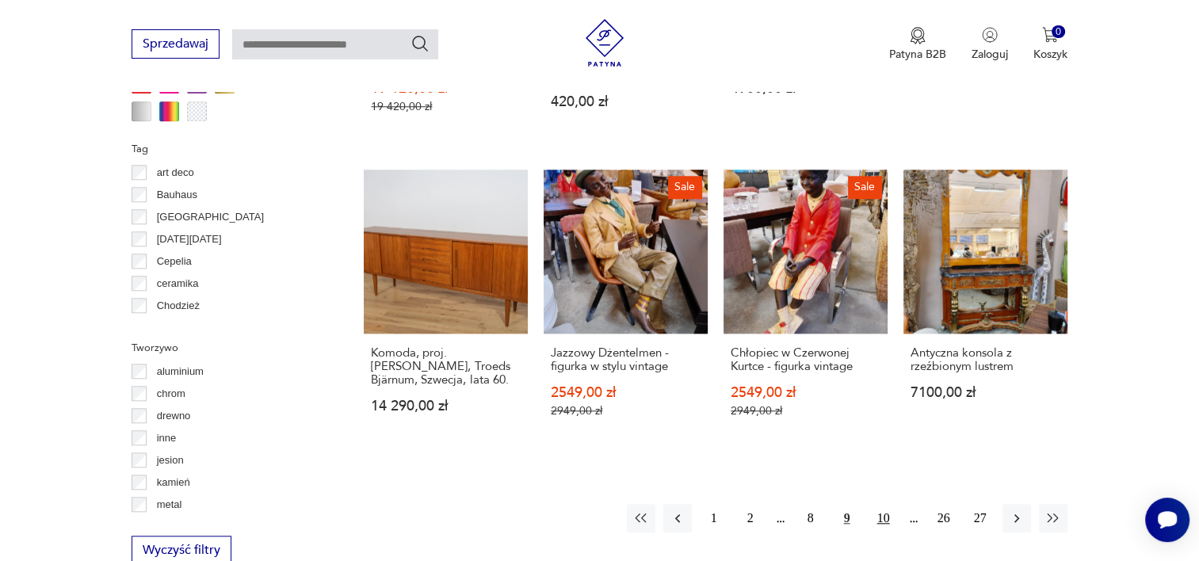
click at [883, 517] on button "10" at bounding box center [883, 518] width 29 height 29
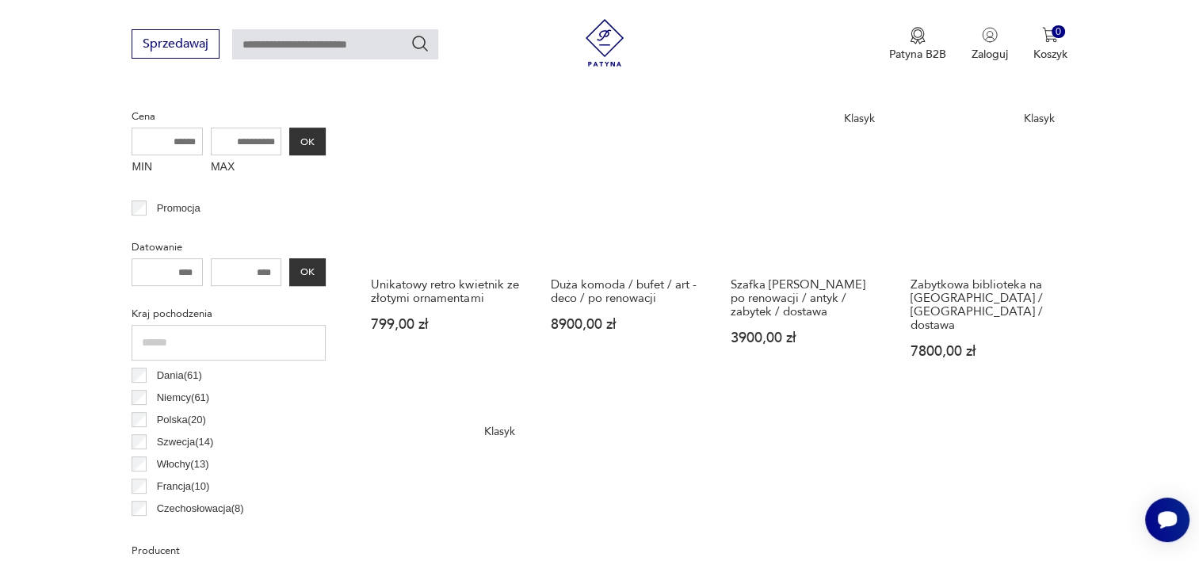
scroll to position [589, 0]
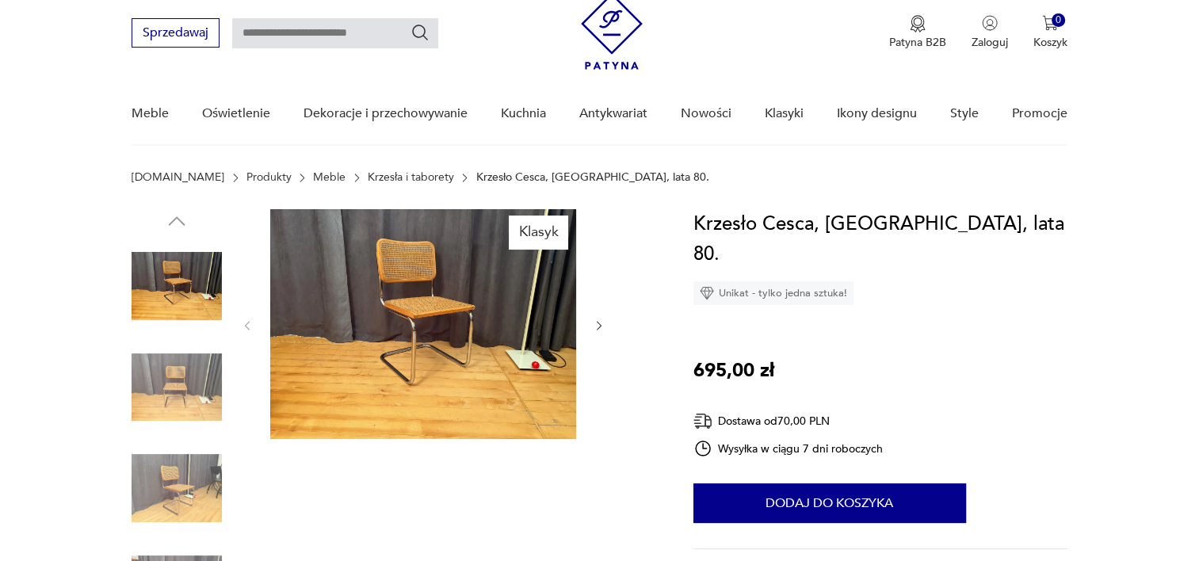
click at [601, 318] on button "button" at bounding box center [599, 326] width 13 height 16
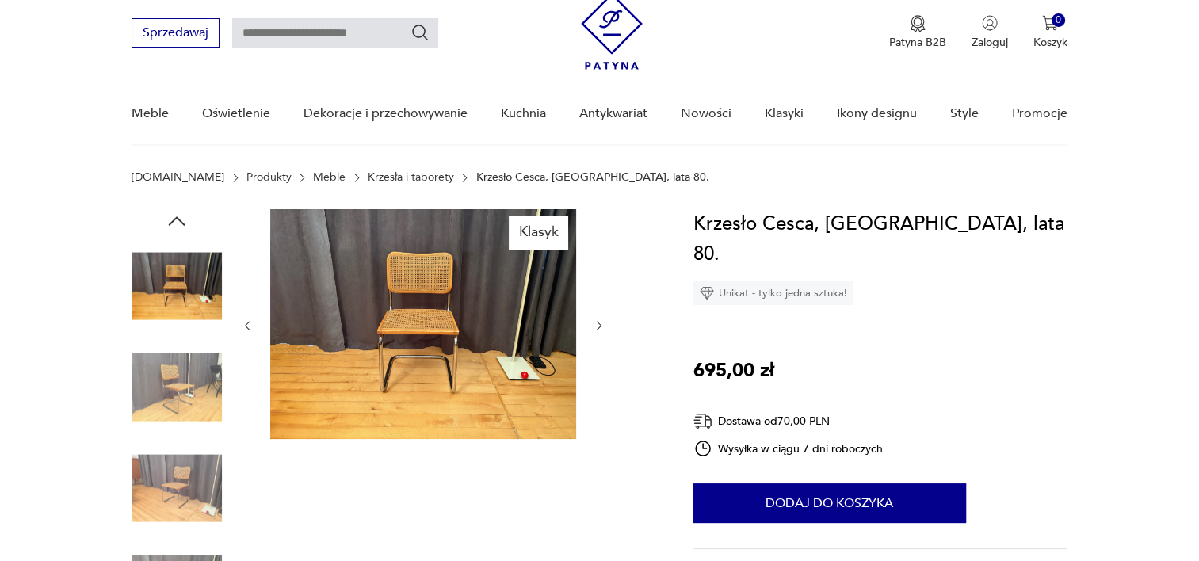
click at [601, 318] on button "button" at bounding box center [599, 326] width 13 height 16
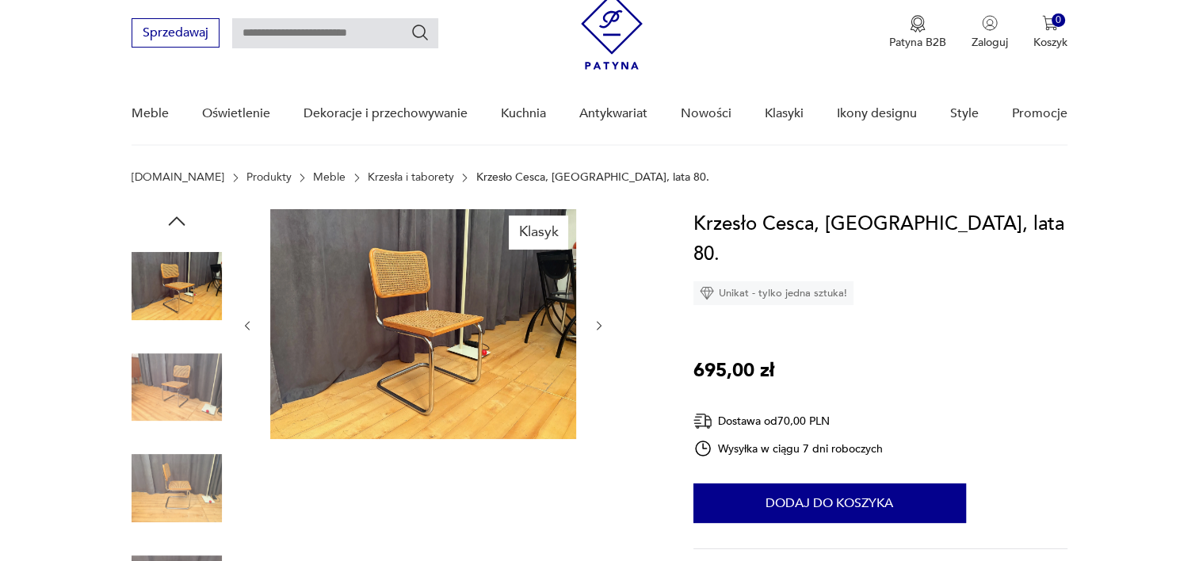
click at [601, 318] on button "button" at bounding box center [599, 326] width 13 height 16
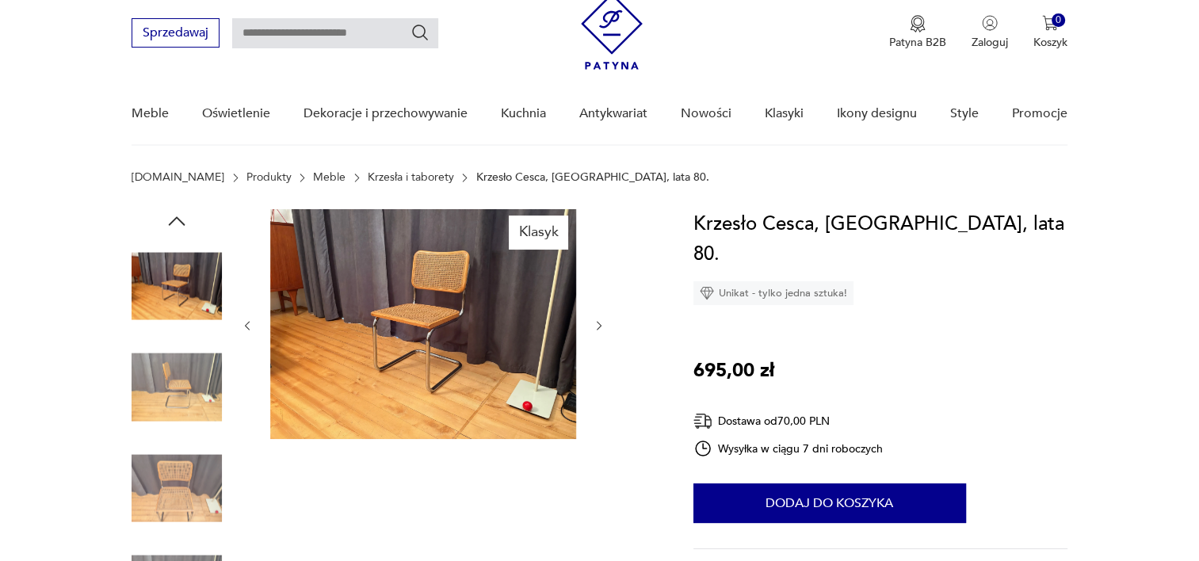
click at [601, 318] on button "button" at bounding box center [599, 326] width 13 height 16
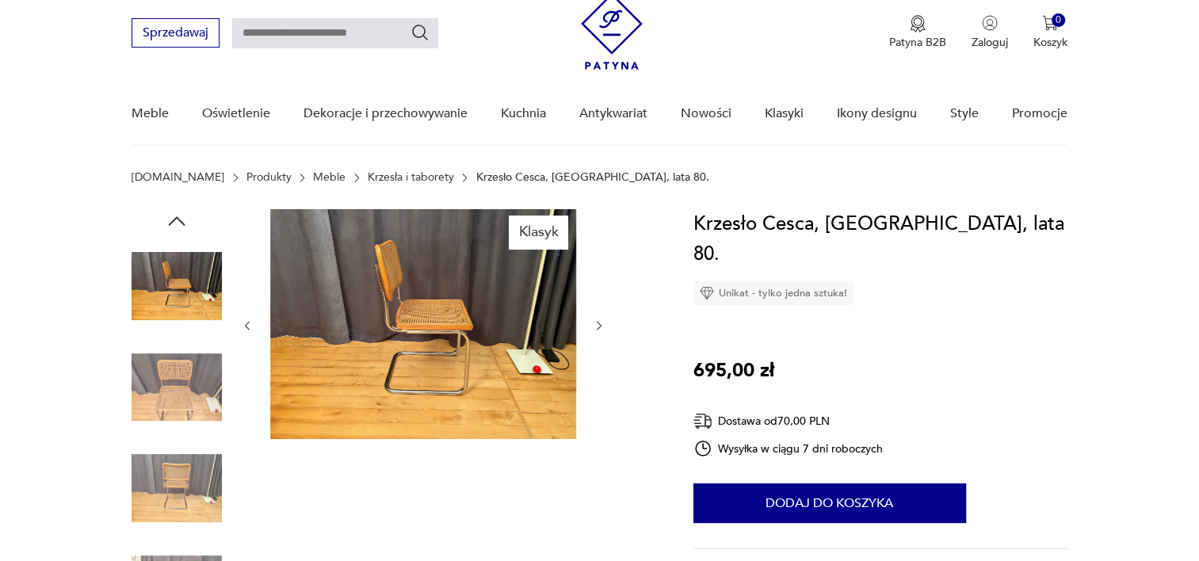
click at [601, 318] on button "button" at bounding box center [599, 326] width 13 height 16
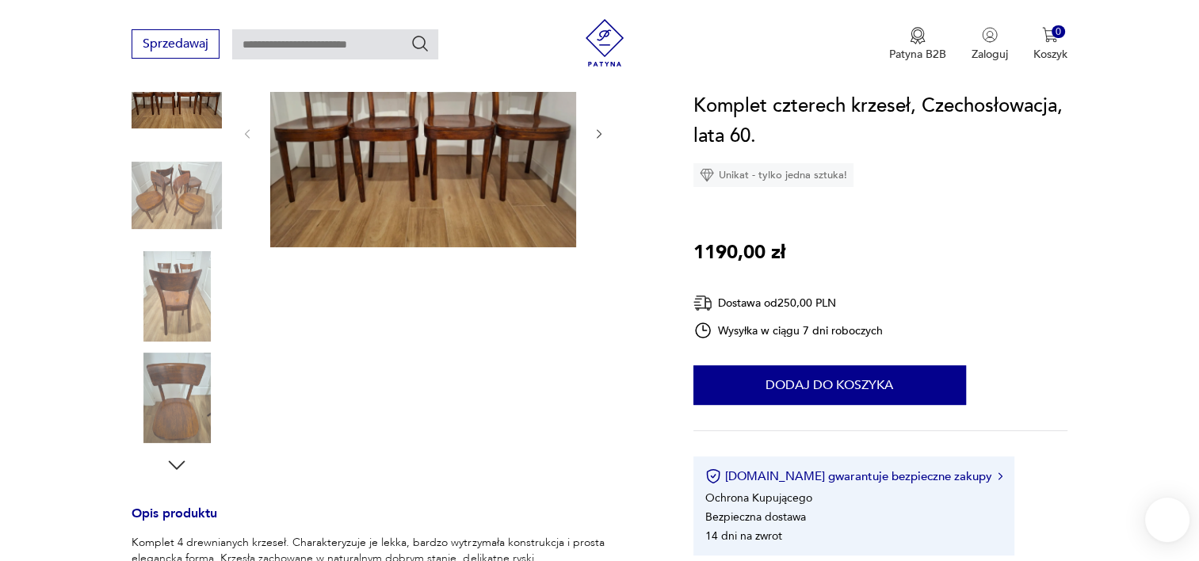
click at [425, 139] on img at bounding box center [423, 132] width 306 height 230
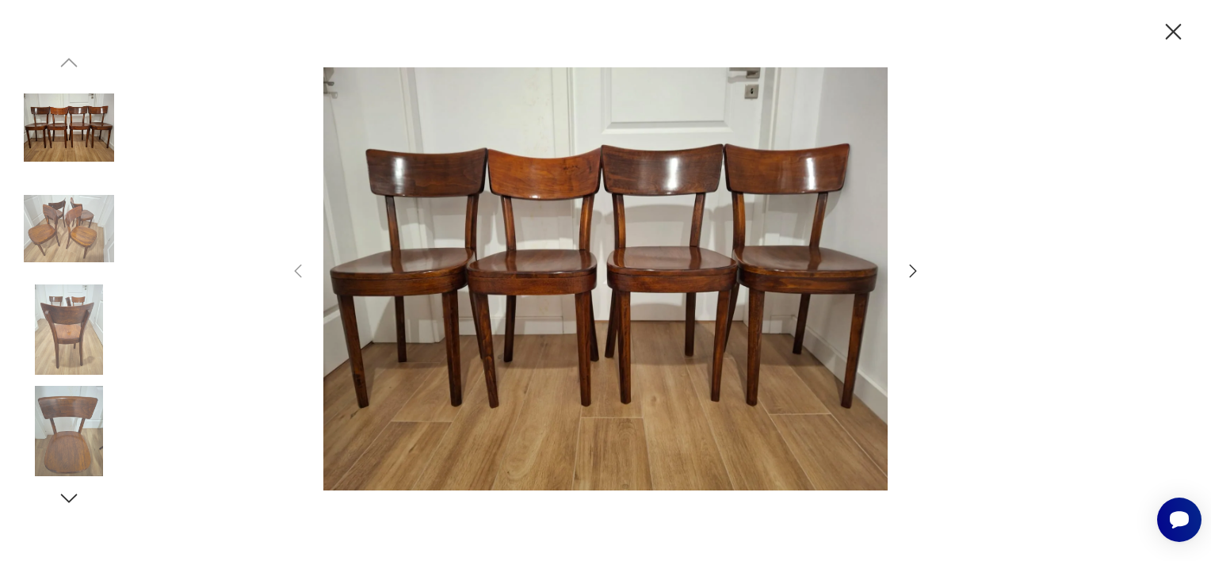
click at [913, 277] on icon "button" at bounding box center [912, 270] width 19 height 19
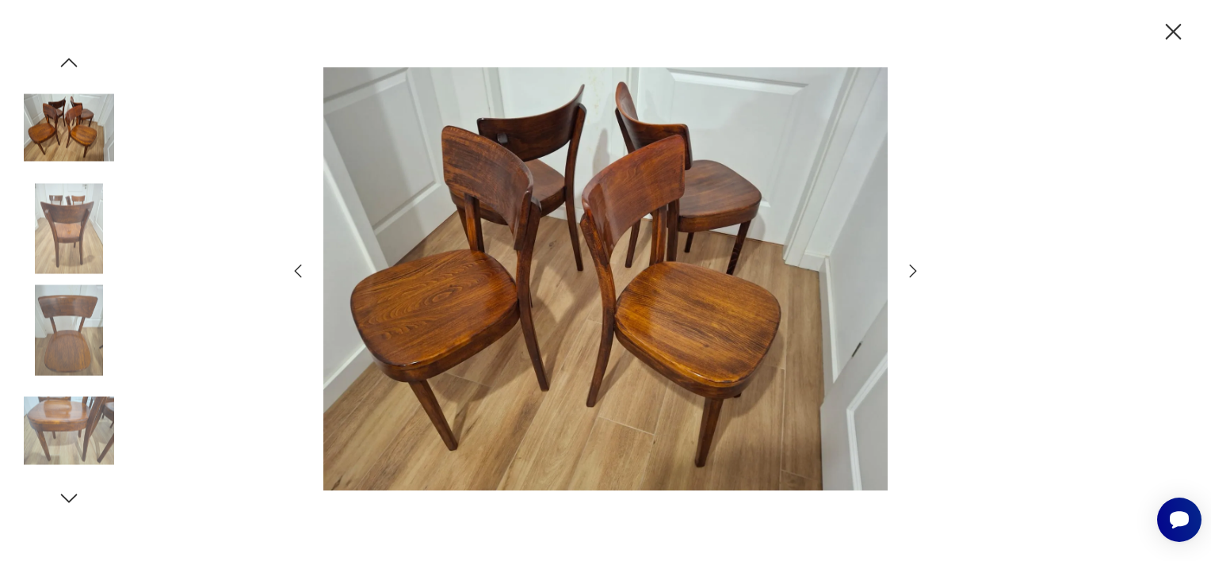
click at [913, 277] on icon "button" at bounding box center [912, 270] width 19 height 19
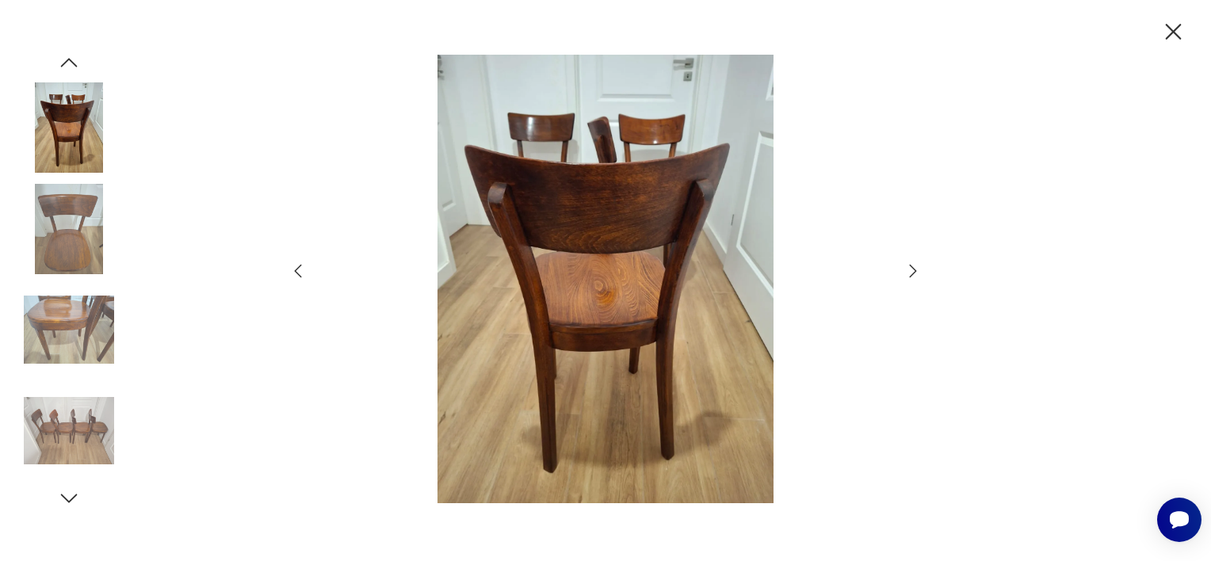
click at [913, 277] on icon "button" at bounding box center [912, 270] width 19 height 19
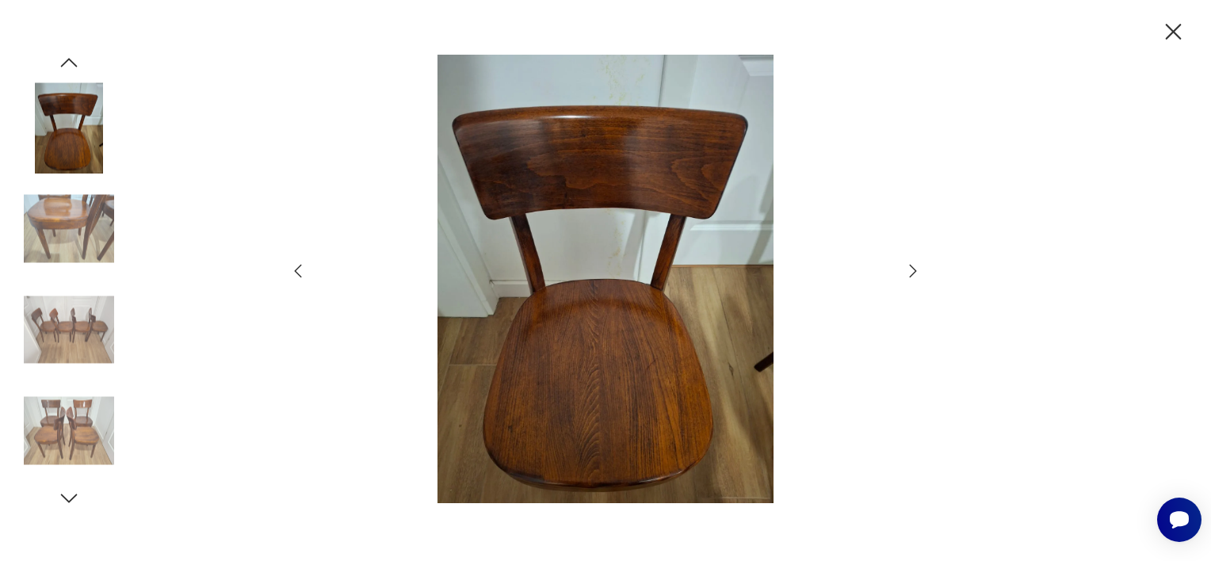
click at [913, 277] on icon "button" at bounding box center [912, 270] width 19 height 19
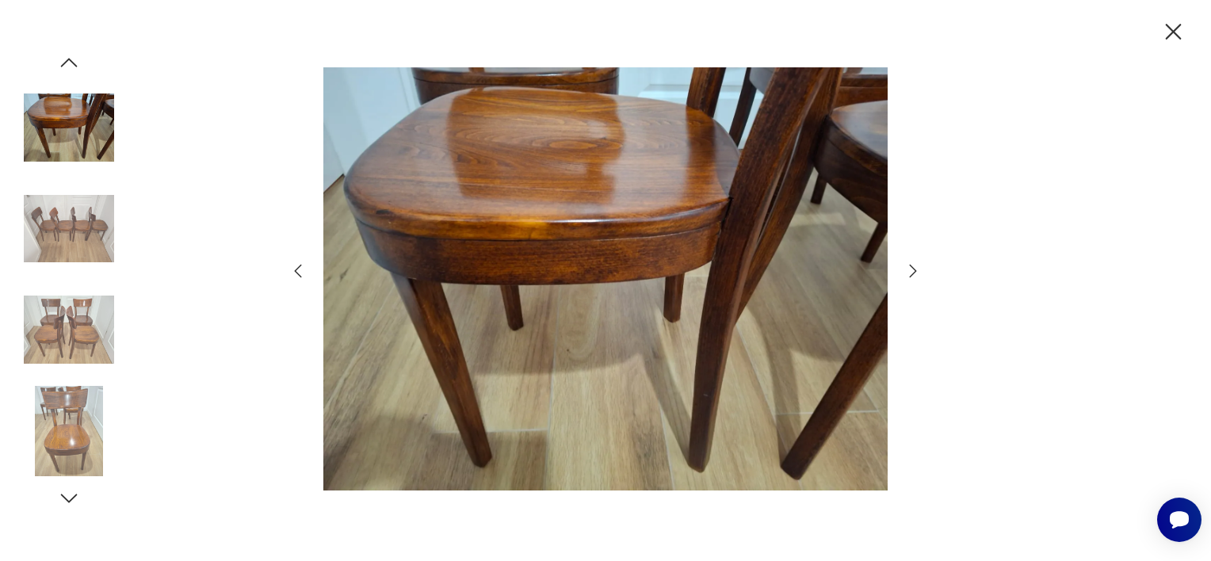
click at [913, 277] on icon "button" at bounding box center [912, 270] width 19 height 19
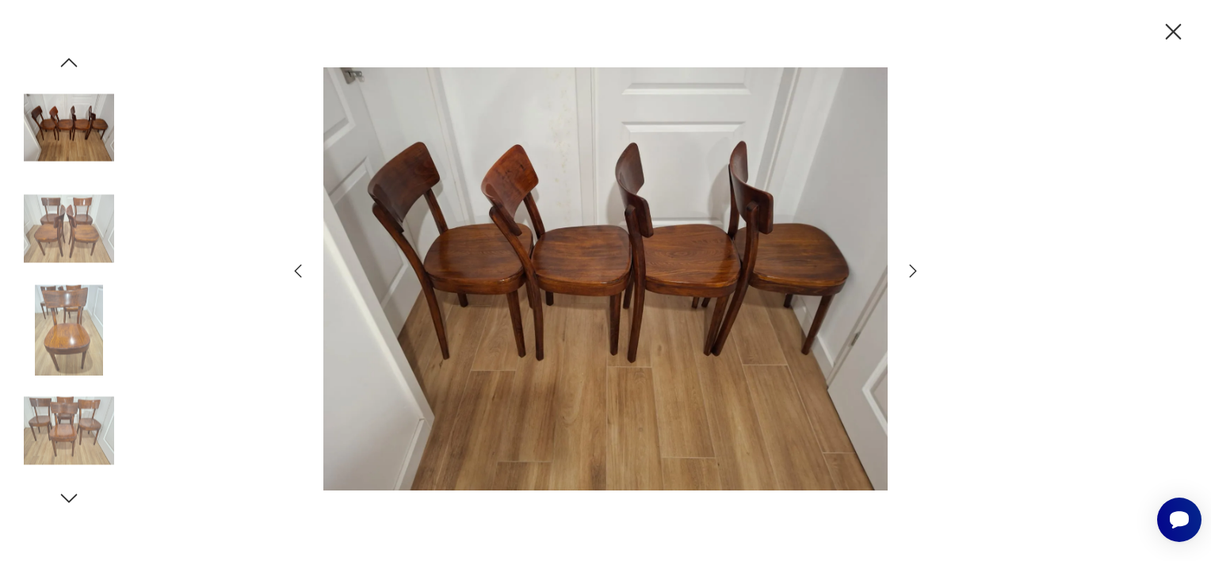
click at [913, 277] on icon "button" at bounding box center [912, 270] width 19 height 19
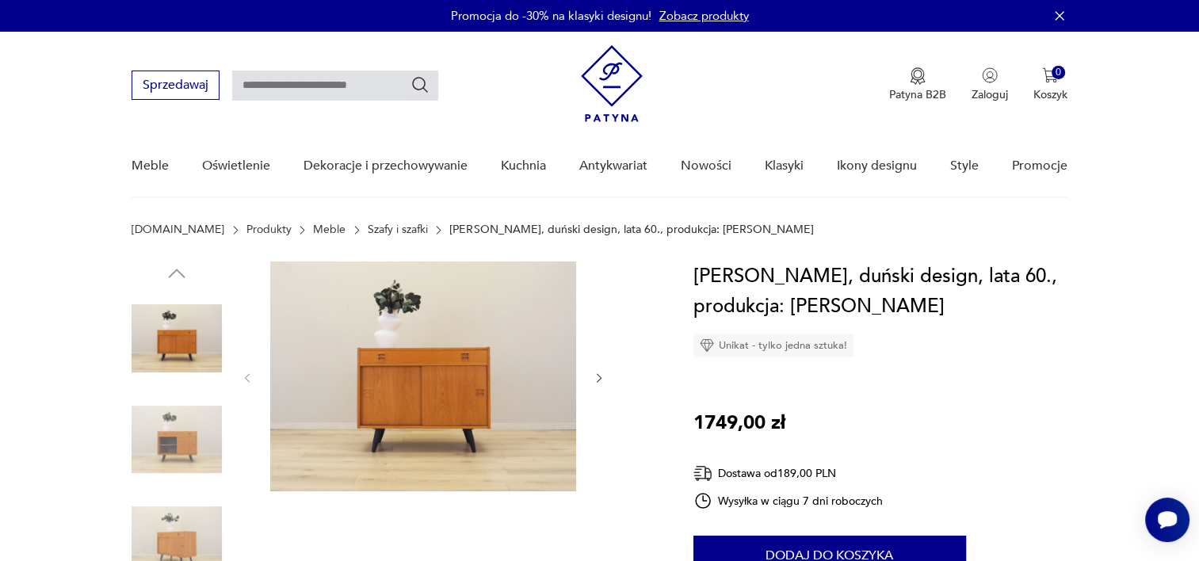
scroll to position [111, 0]
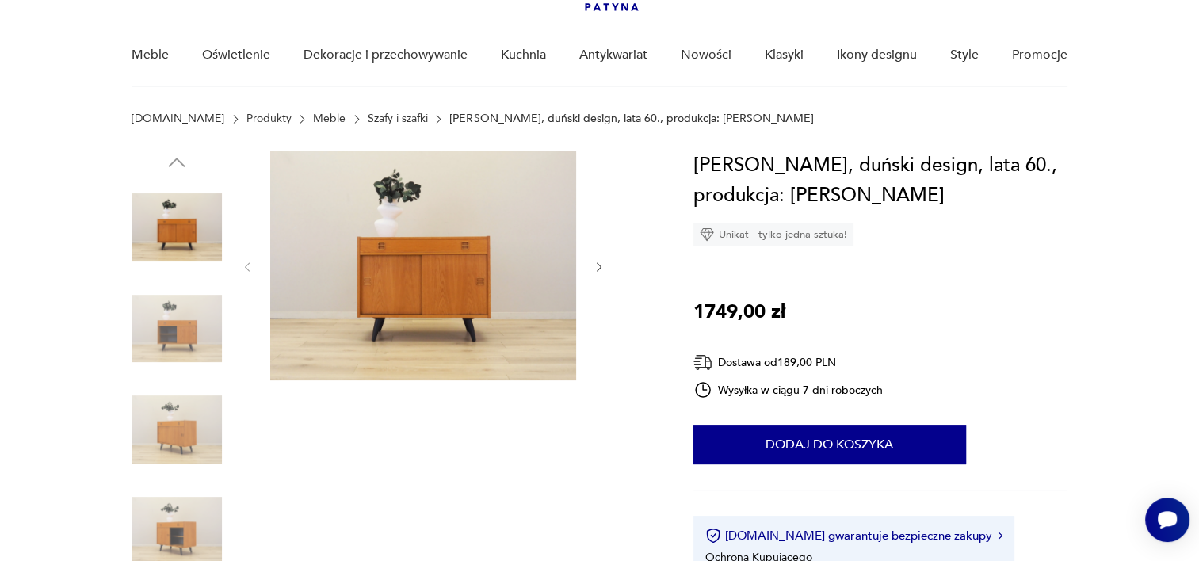
click at [448, 273] on img at bounding box center [423, 266] width 306 height 230
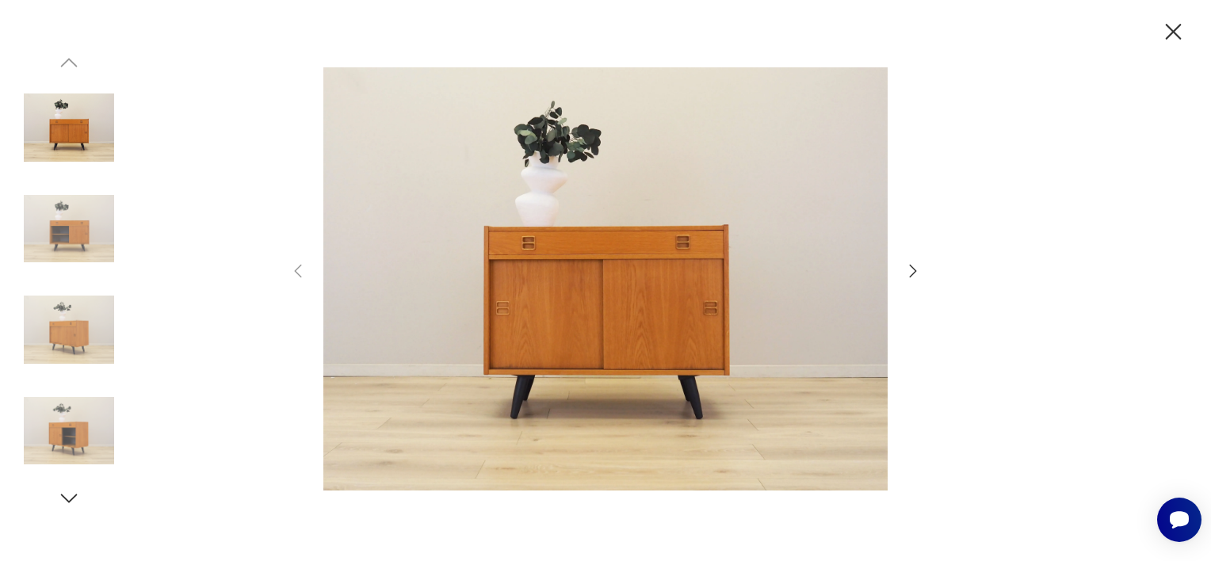
click at [906, 269] on icon "button" at bounding box center [912, 270] width 19 height 19
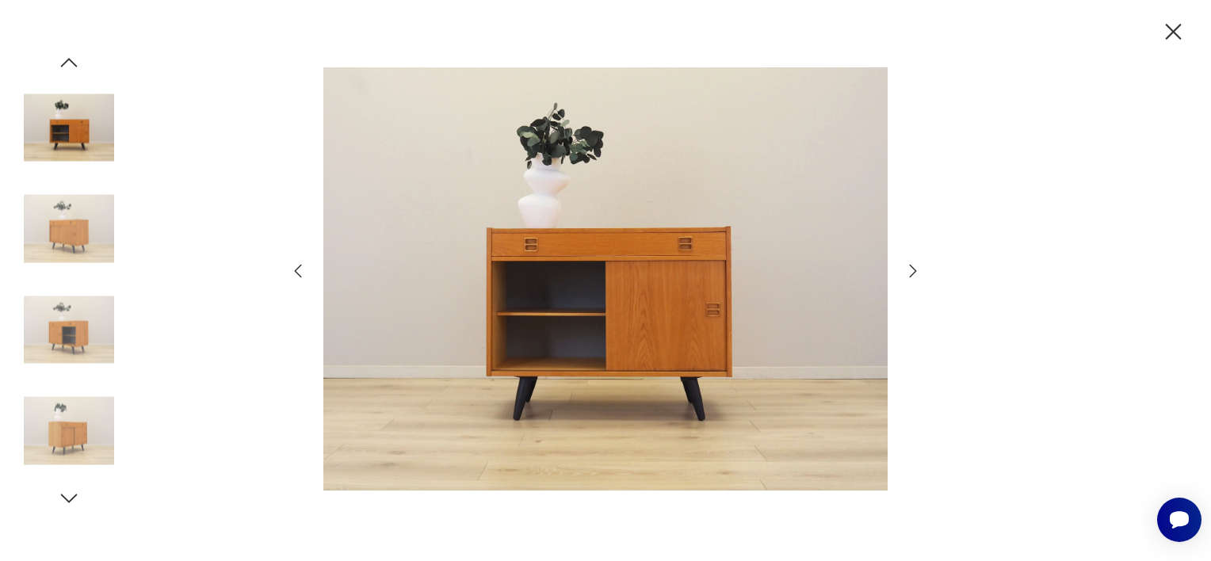
click at [906, 269] on icon "button" at bounding box center [912, 270] width 19 height 19
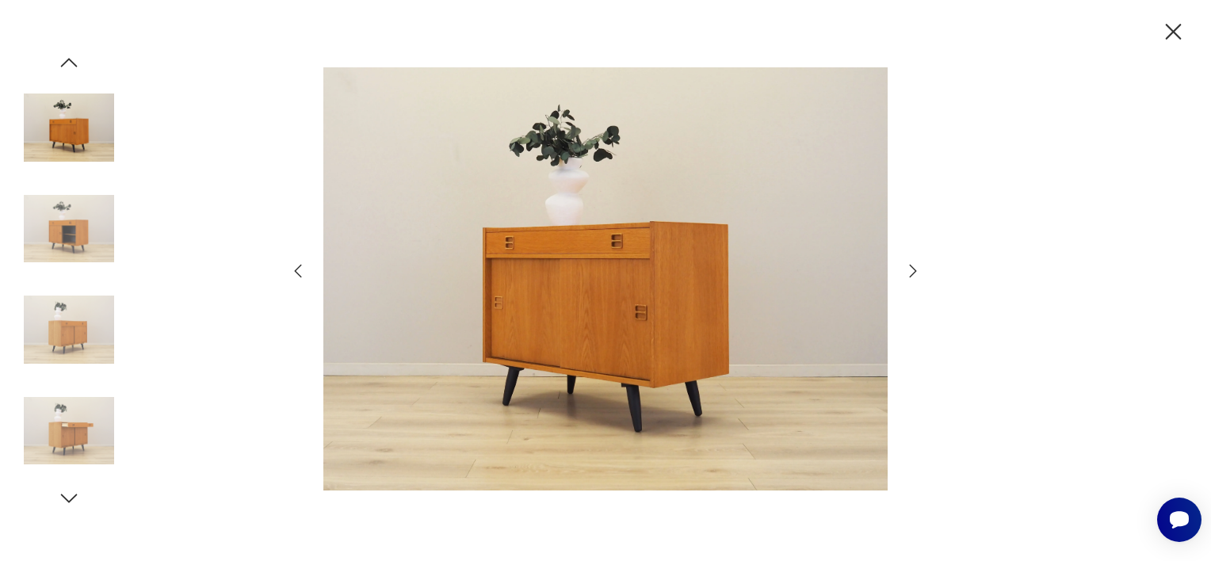
click at [906, 269] on icon "button" at bounding box center [912, 270] width 19 height 19
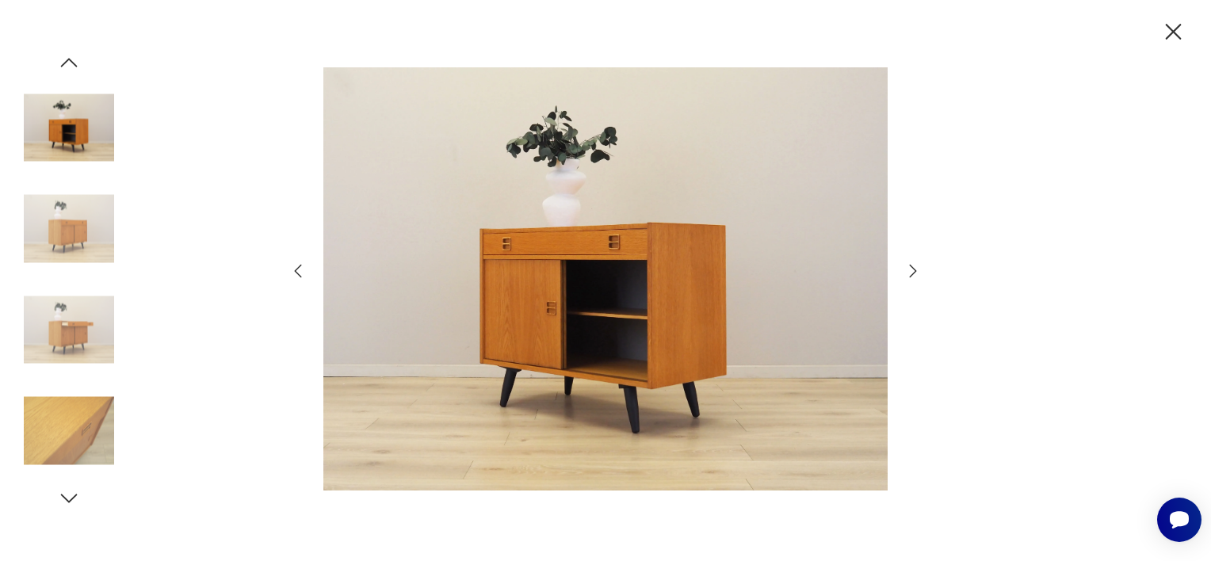
click at [906, 269] on icon "button" at bounding box center [912, 270] width 19 height 19
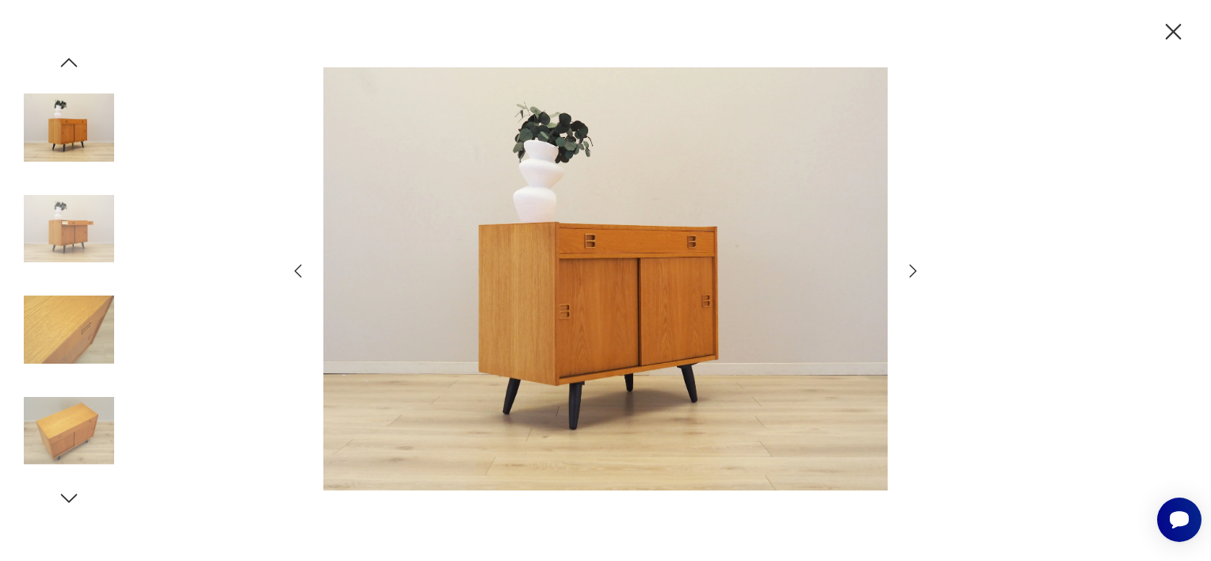
click at [906, 269] on icon "button" at bounding box center [912, 270] width 19 height 19
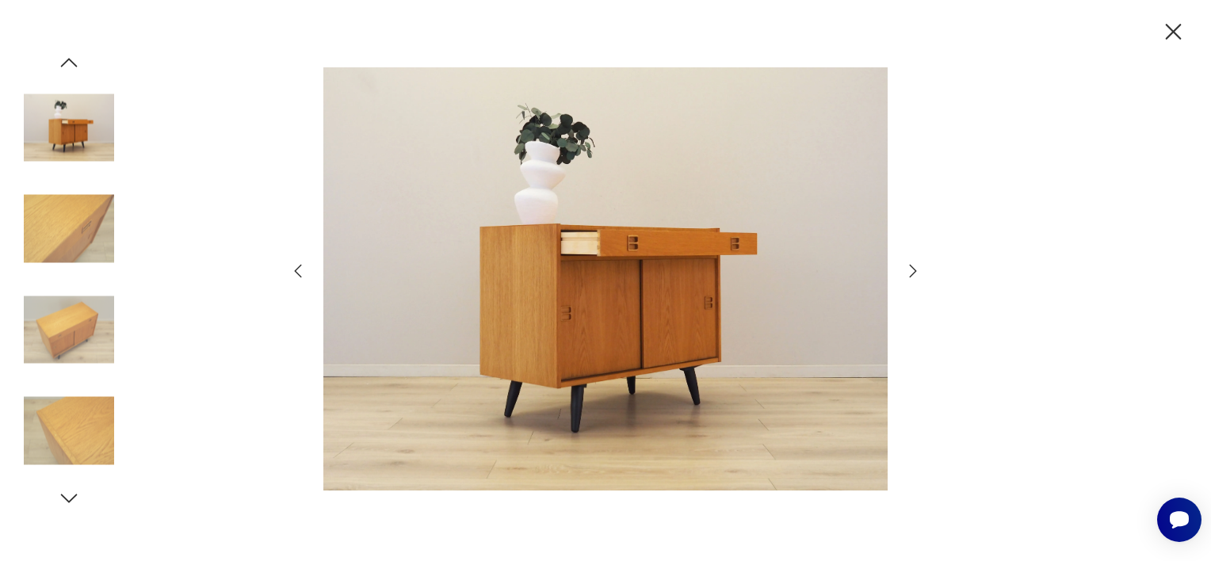
click at [906, 269] on icon "button" at bounding box center [912, 270] width 19 height 19
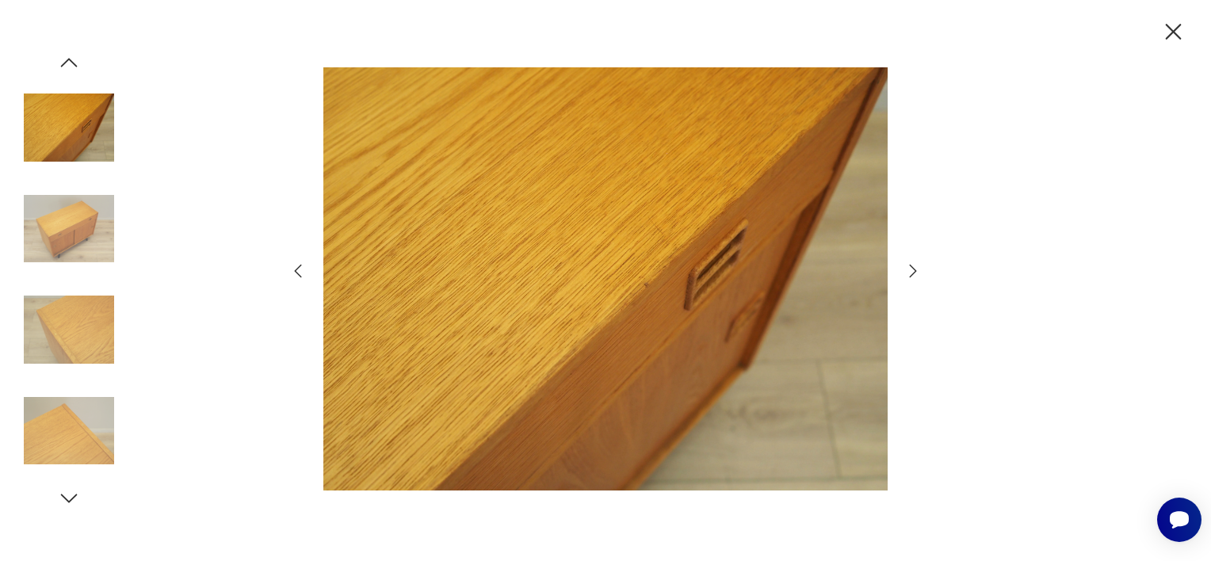
click at [906, 269] on icon "button" at bounding box center [912, 270] width 19 height 19
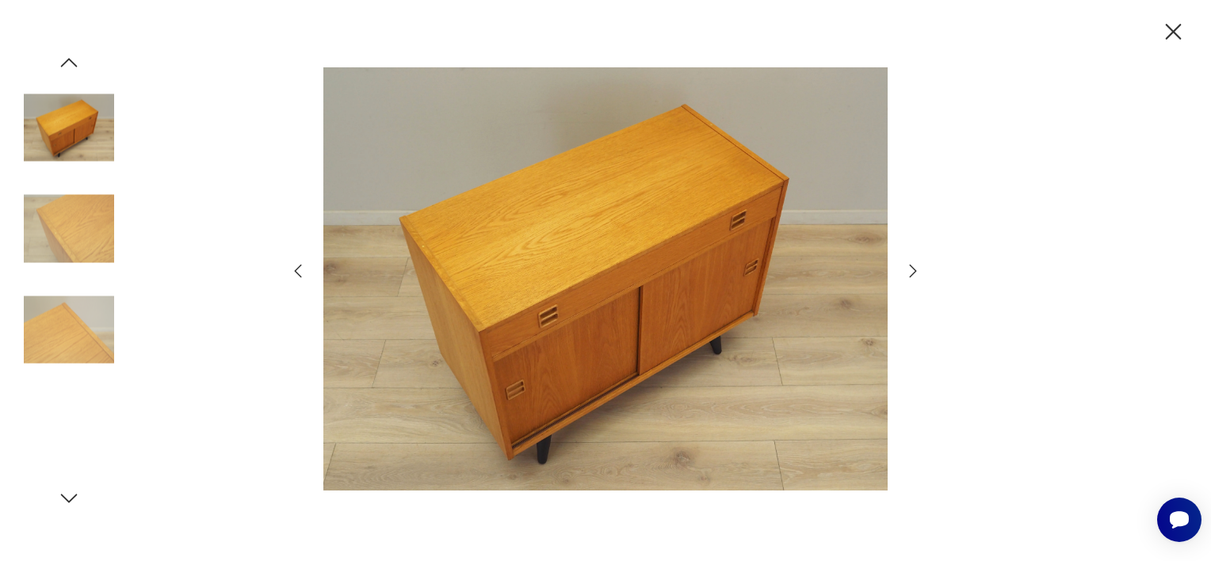
click at [906, 269] on icon "button" at bounding box center [912, 270] width 19 height 19
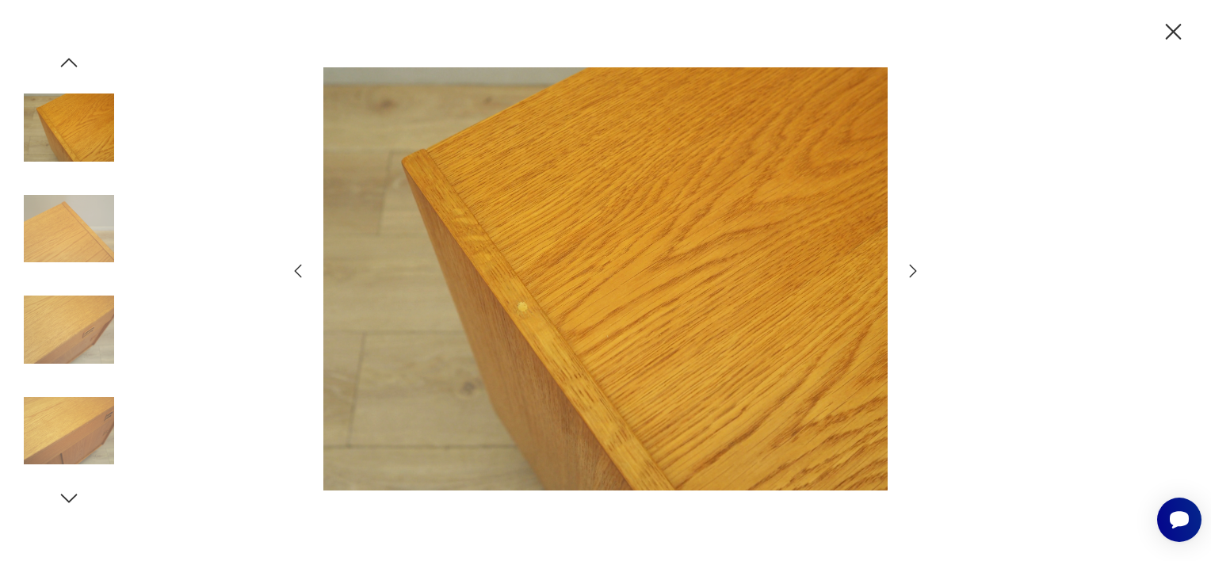
click at [1180, 40] on icon "button" at bounding box center [1173, 32] width 28 height 28
